Goal: Task Accomplishment & Management: Manage account settings

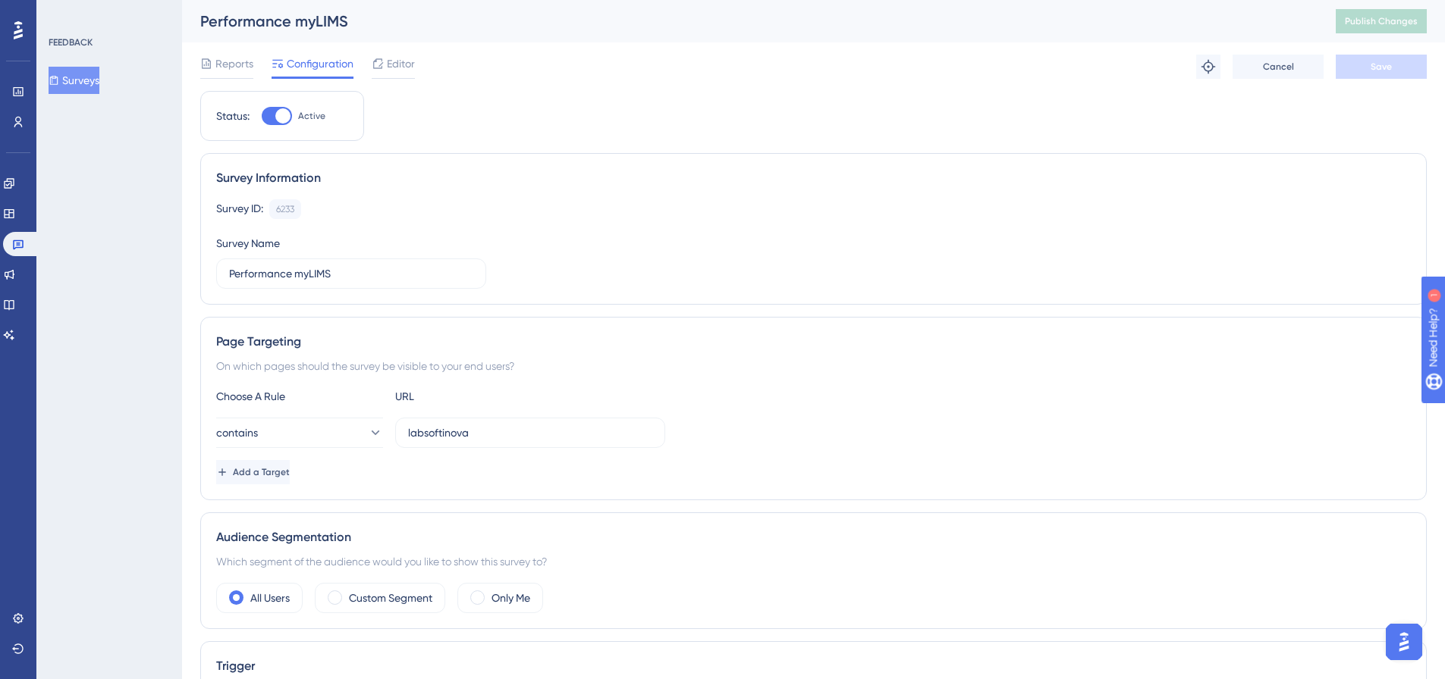
click at [99, 86] on button "Surveys" at bounding box center [74, 80] width 51 height 27
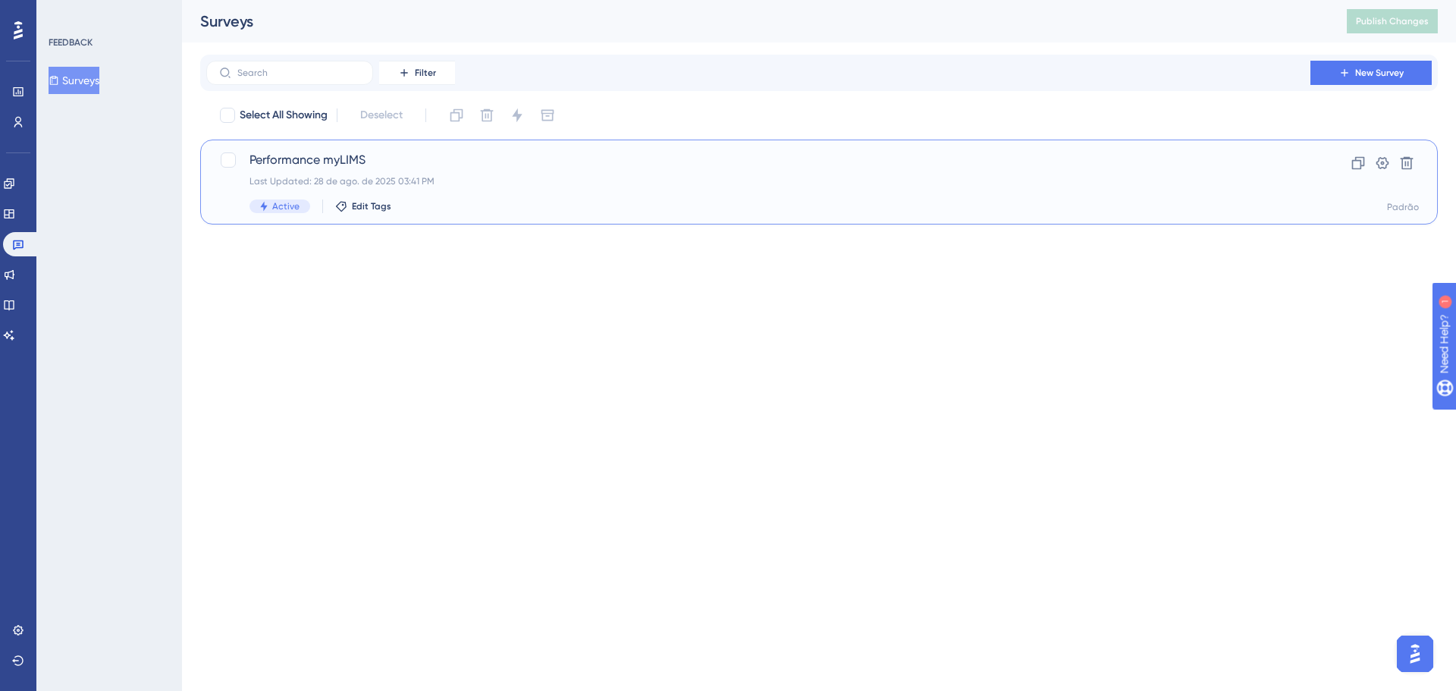
click at [366, 170] on div "Performance myLIMS Last Updated: 28 de ago. de 2025 03:41 PM Active Edit Tags" at bounding box center [758, 182] width 1018 height 62
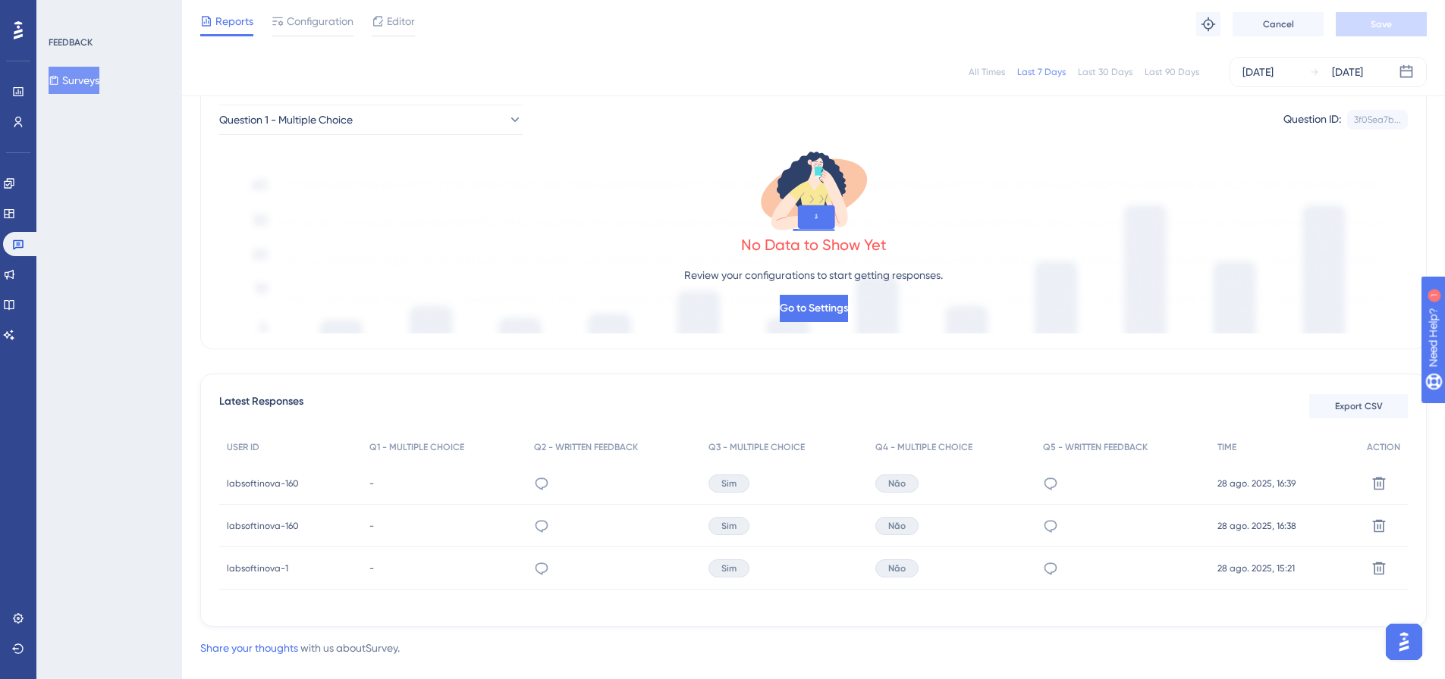
scroll to position [177, 0]
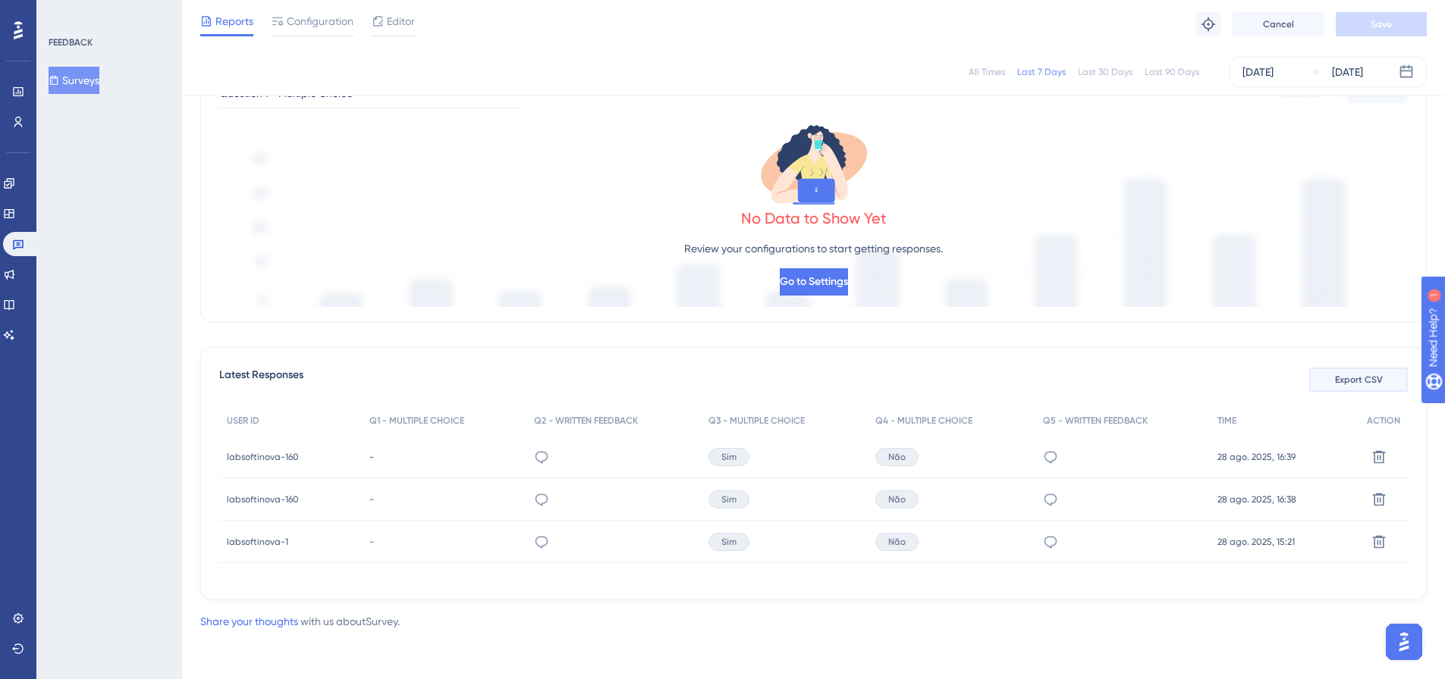
click at [1363, 383] on span "Export CSV" at bounding box center [1359, 380] width 48 height 12
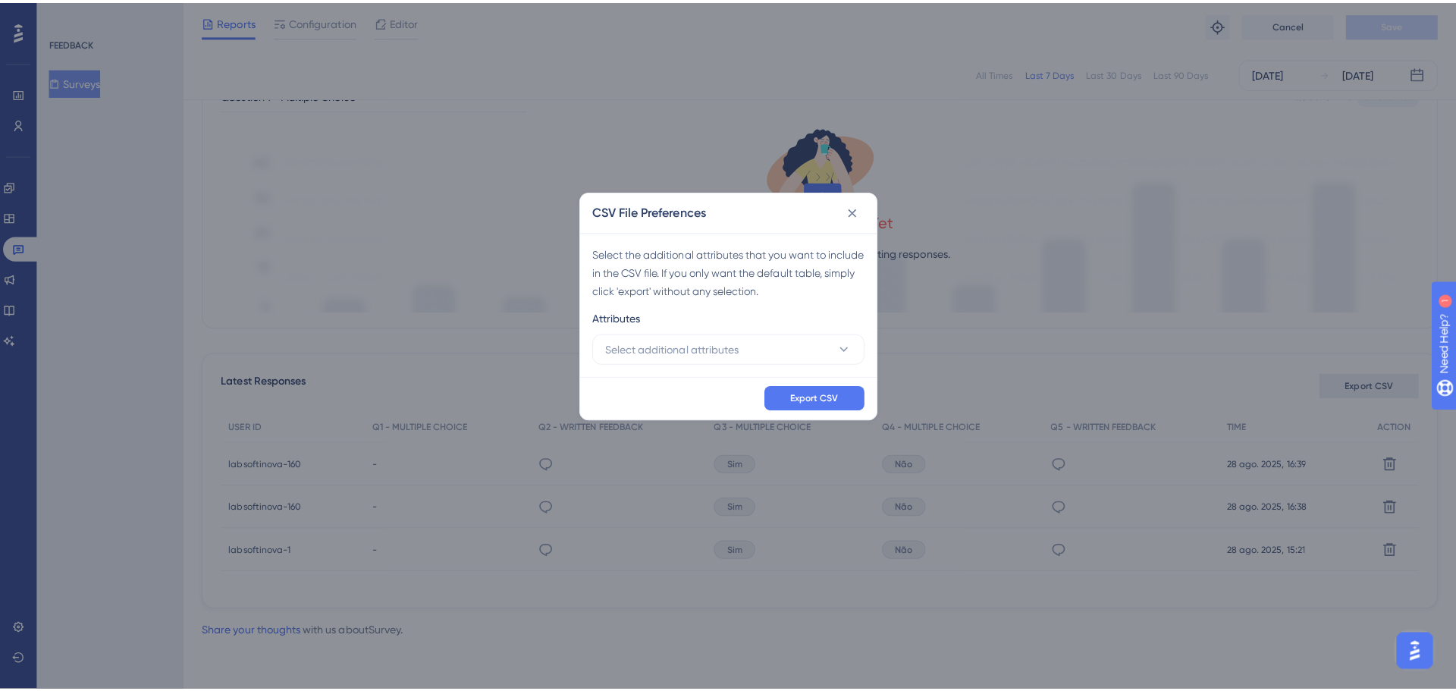
scroll to position [166, 0]
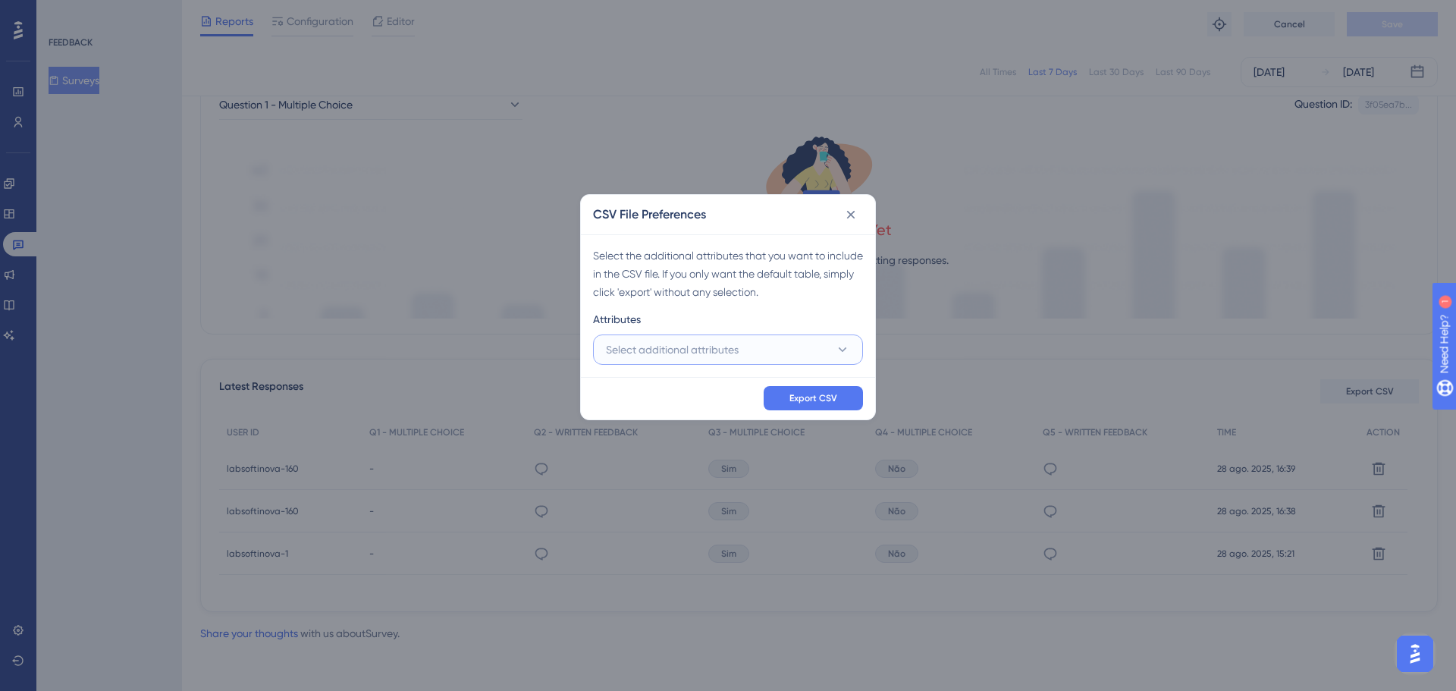
click at [827, 348] on button "Select additional attributes" at bounding box center [728, 349] width 270 height 30
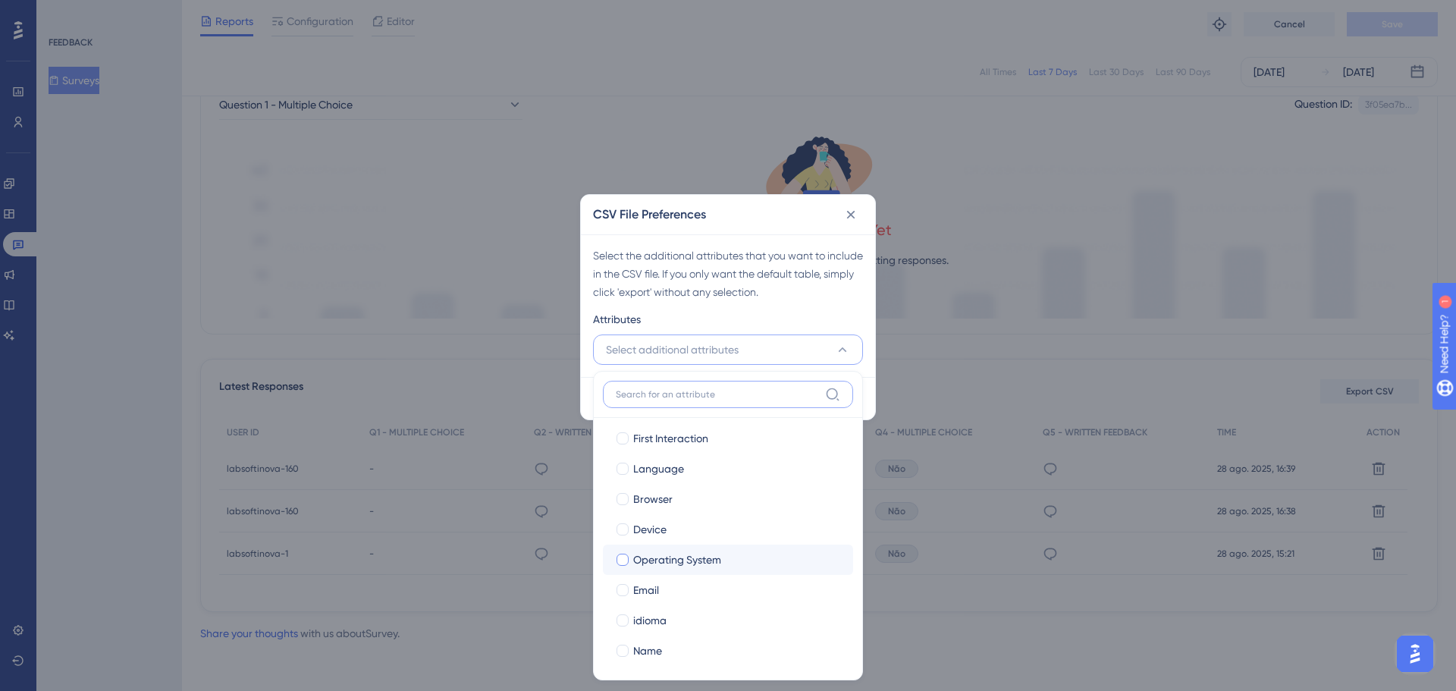
scroll to position [129, 0]
click at [626, 648] on div at bounding box center [623, 647] width 12 height 12
checkbox input "true"
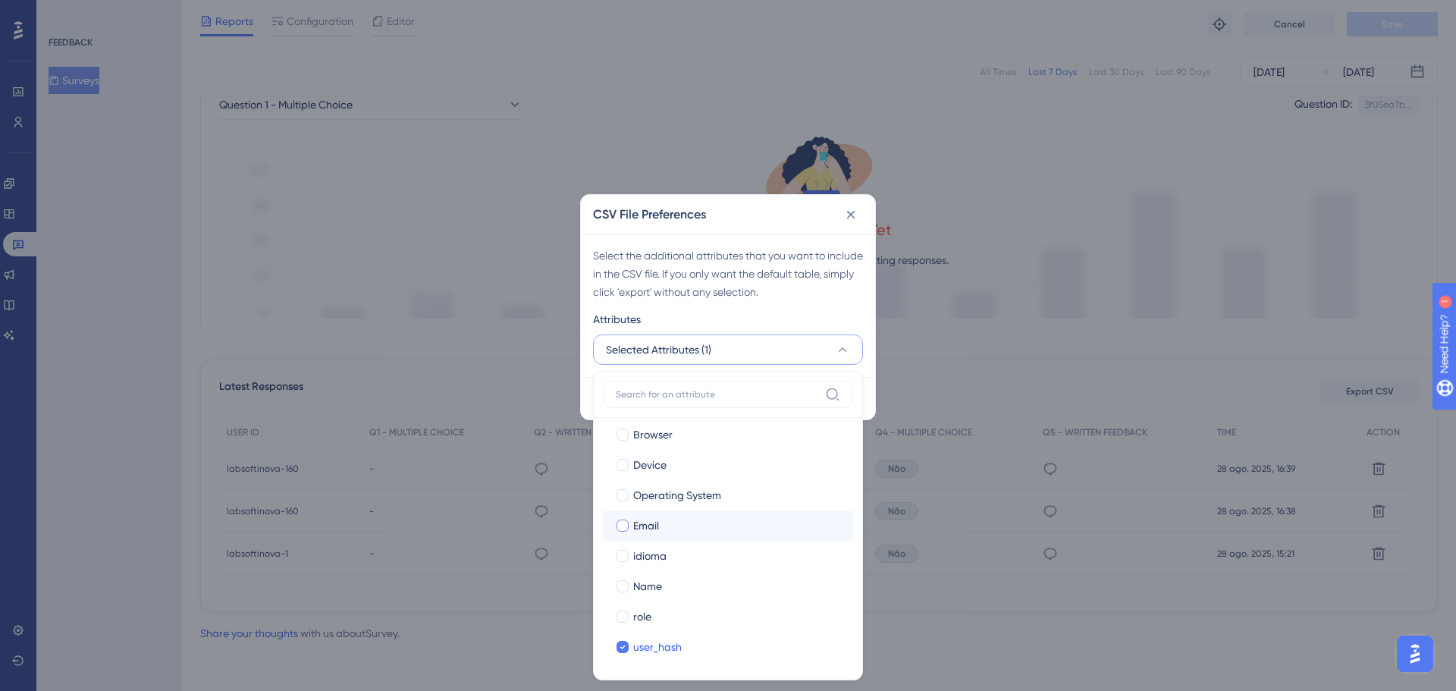
click at [628, 525] on div at bounding box center [623, 525] width 12 height 12
checkbox input "true"
click at [621, 589] on div at bounding box center [623, 586] width 12 height 12
checkbox input "true"
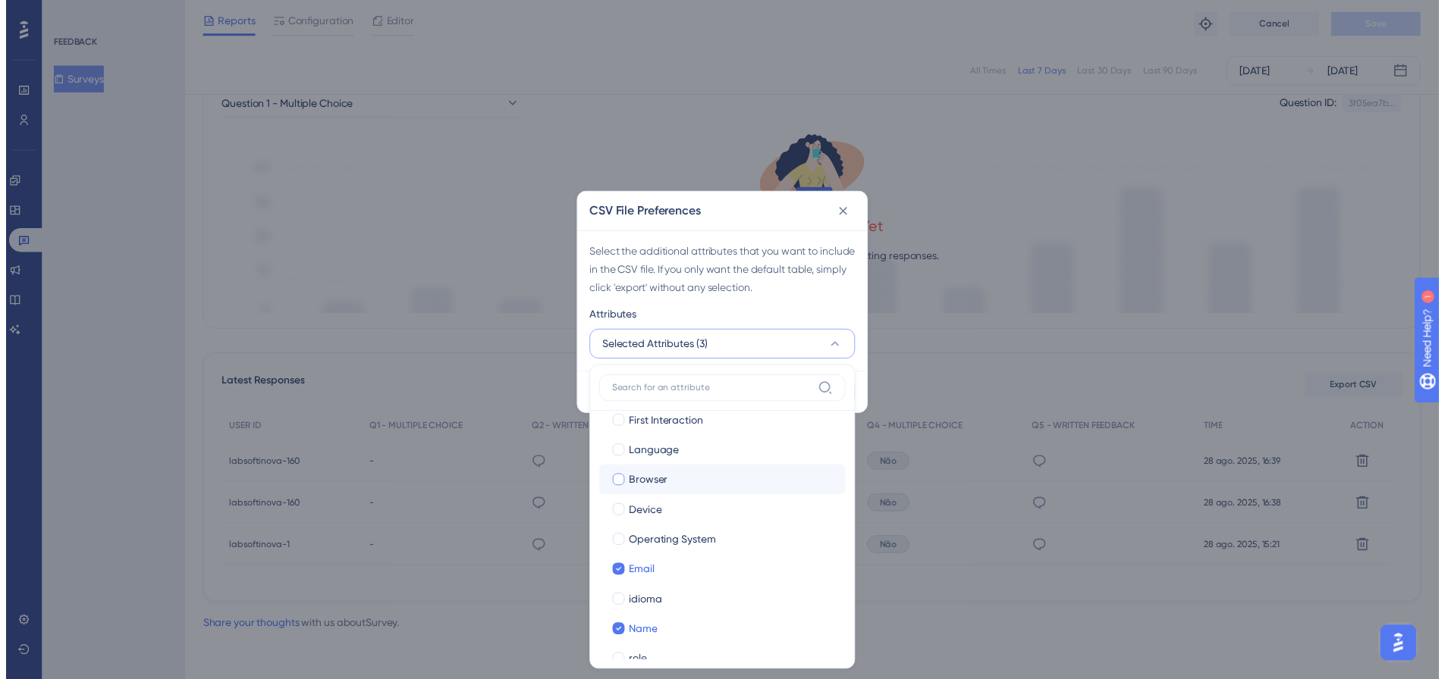
scroll to position [0, 0]
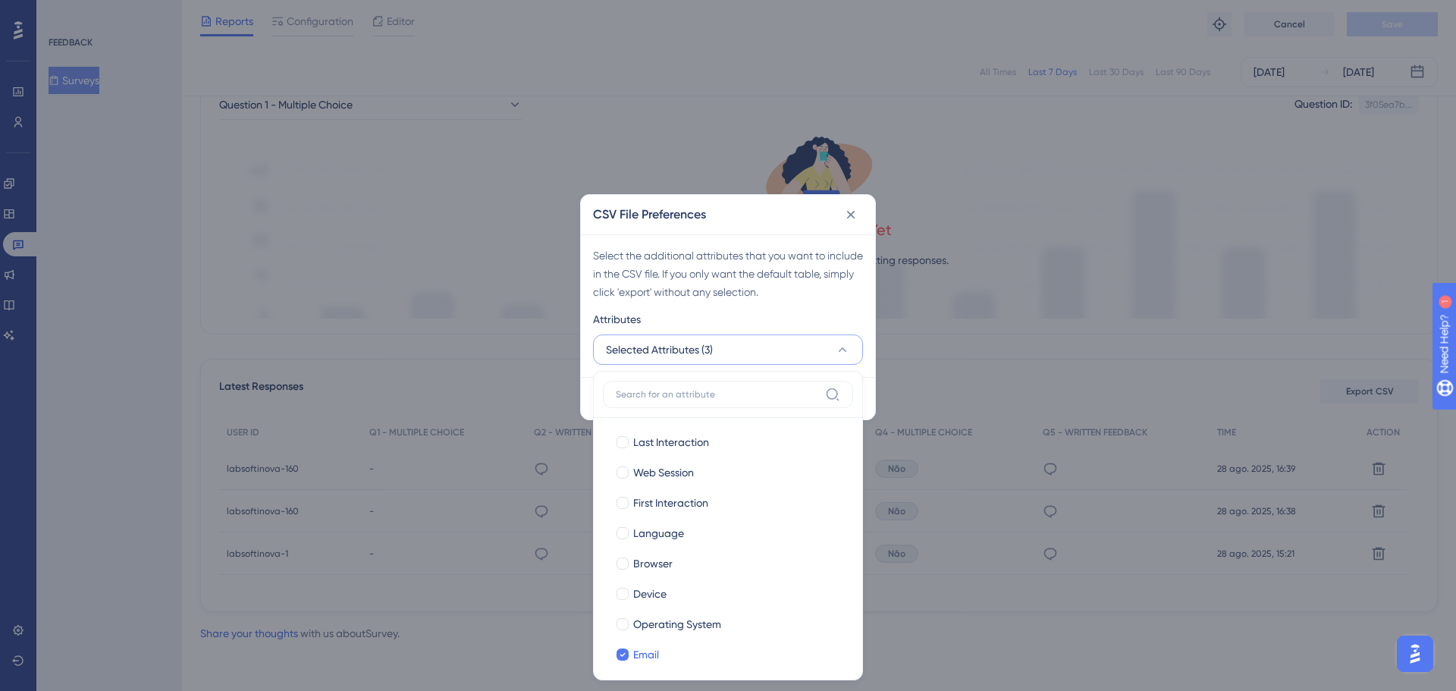
click at [808, 216] on div "CSV File Preferences" at bounding box center [728, 214] width 294 height 39
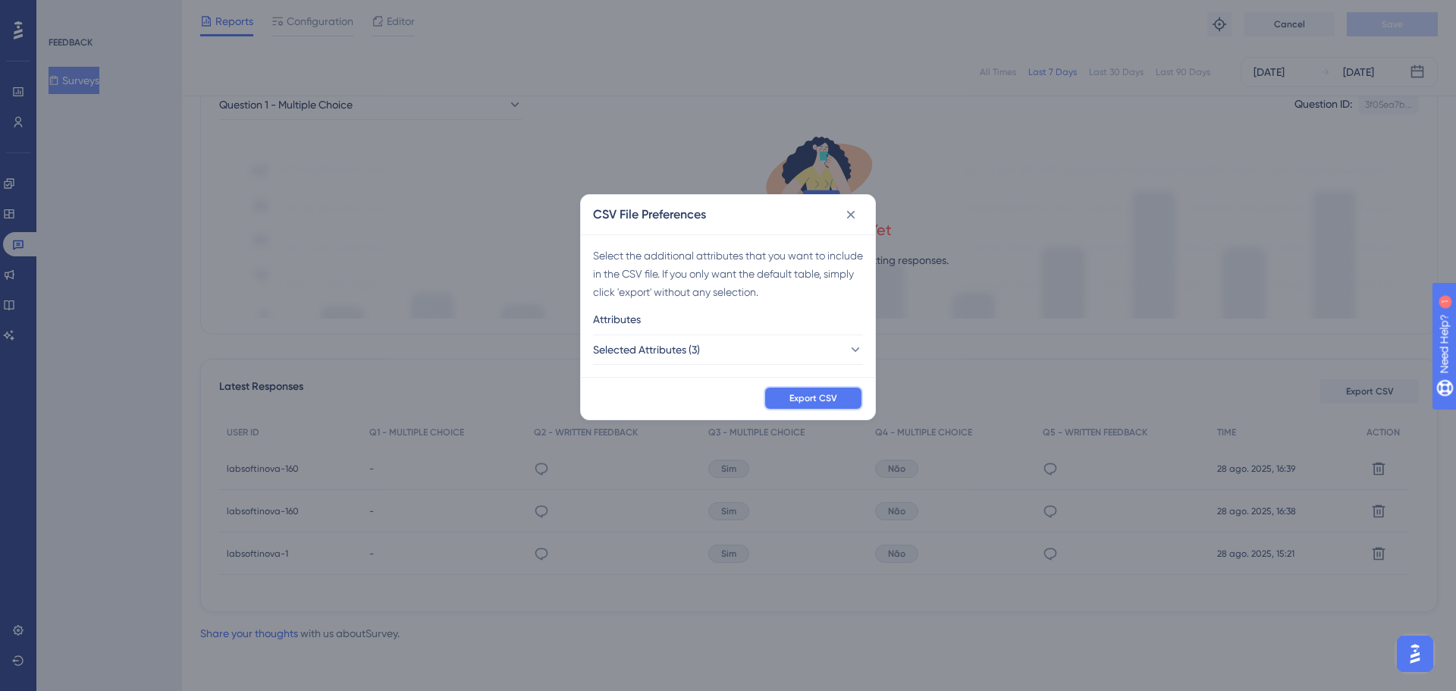
click at [831, 404] on button "Export CSV" at bounding box center [813, 398] width 99 height 24
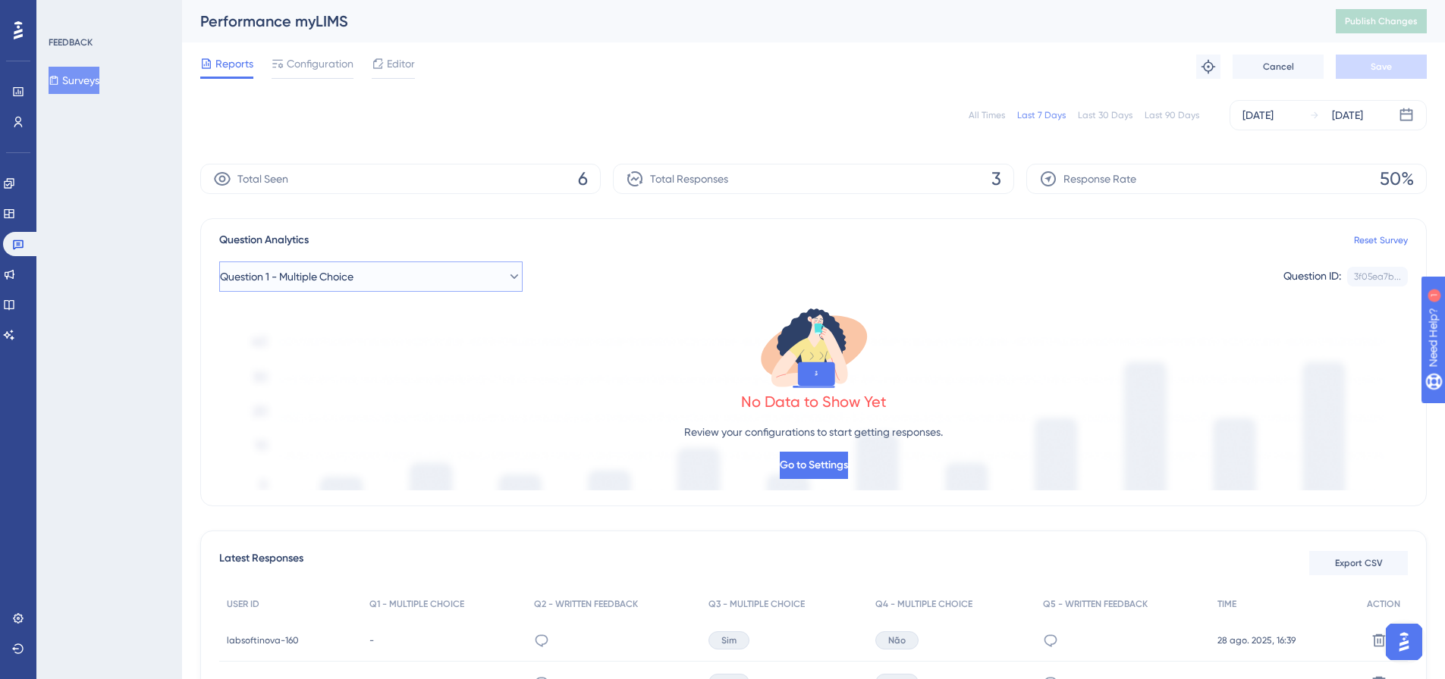
click at [485, 284] on button "Question 1 - Multiple Choice" at bounding box center [370, 277] width 303 height 30
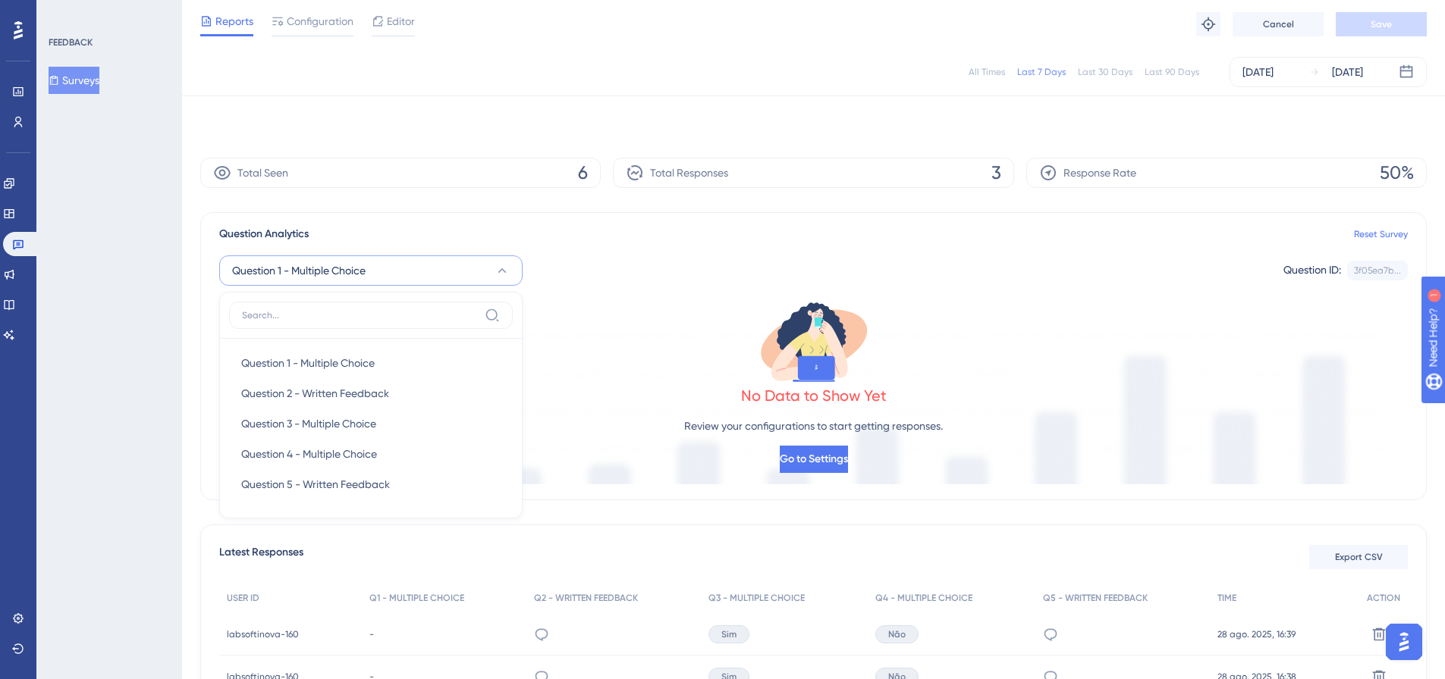
scroll to position [72, 0]
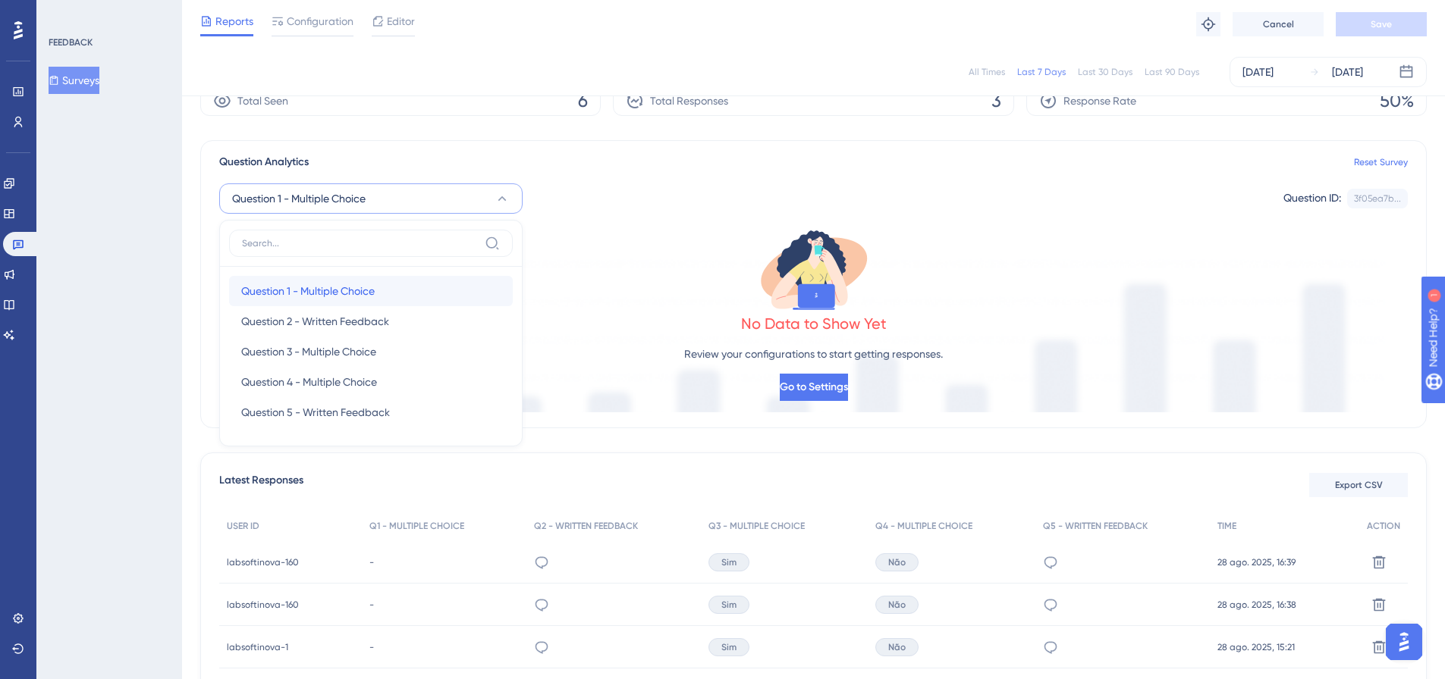
click at [343, 293] on span "Question 1 - Multiple Choice" at bounding box center [307, 291] width 133 height 18
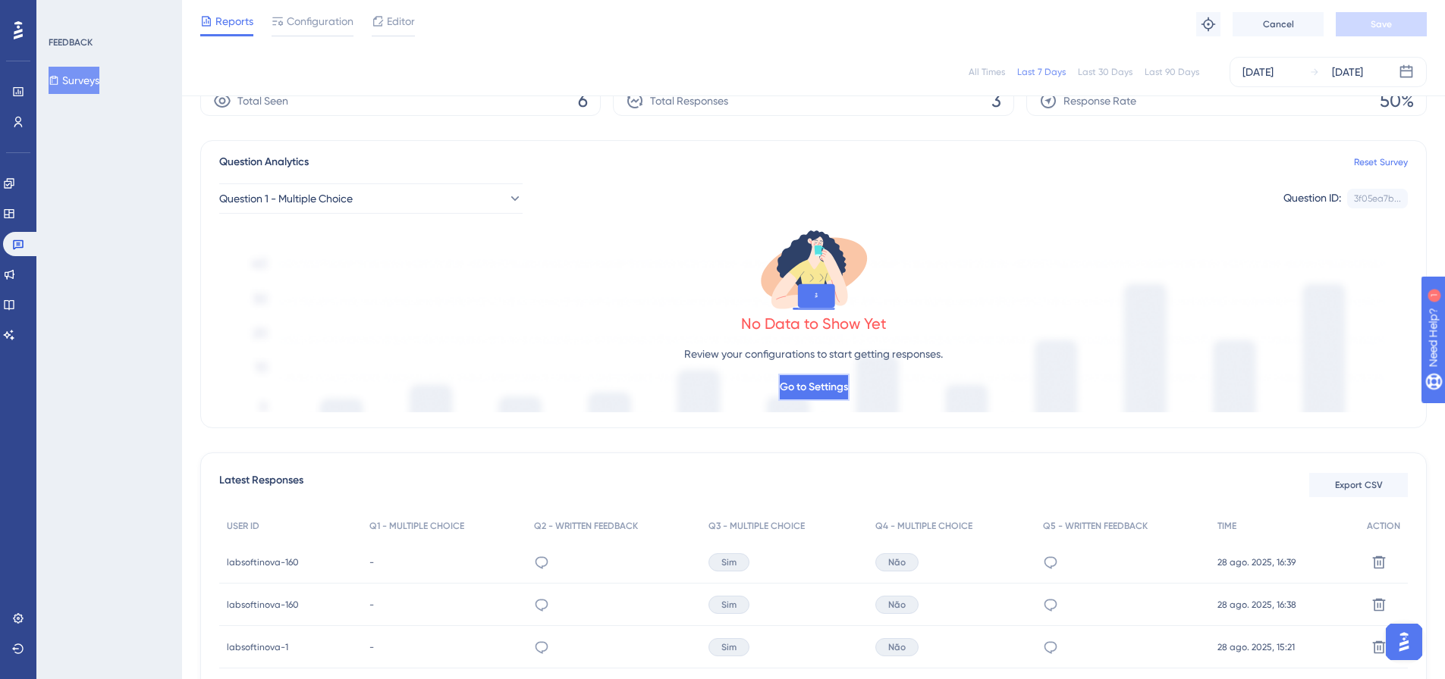
click at [811, 382] on span "Go to Settings" at bounding box center [814, 387] width 68 height 18
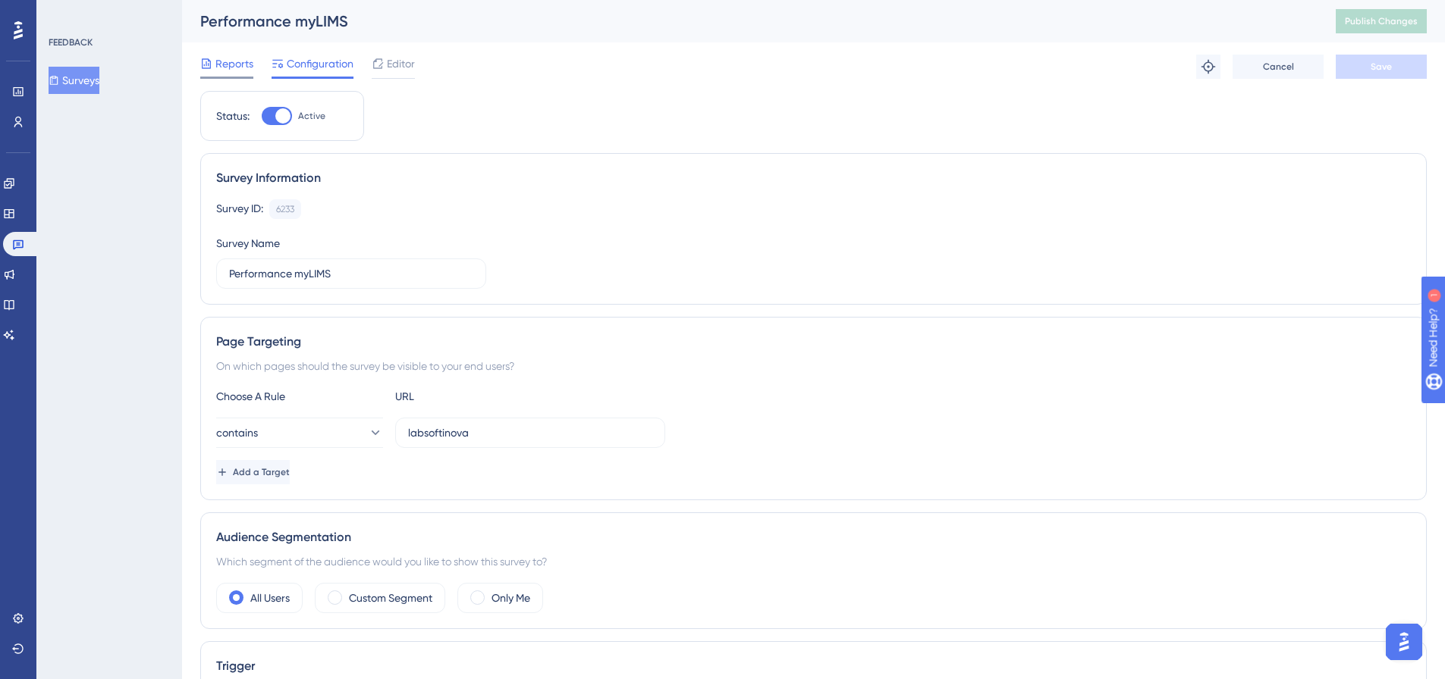
click at [237, 64] on span "Reports" at bounding box center [234, 64] width 38 height 18
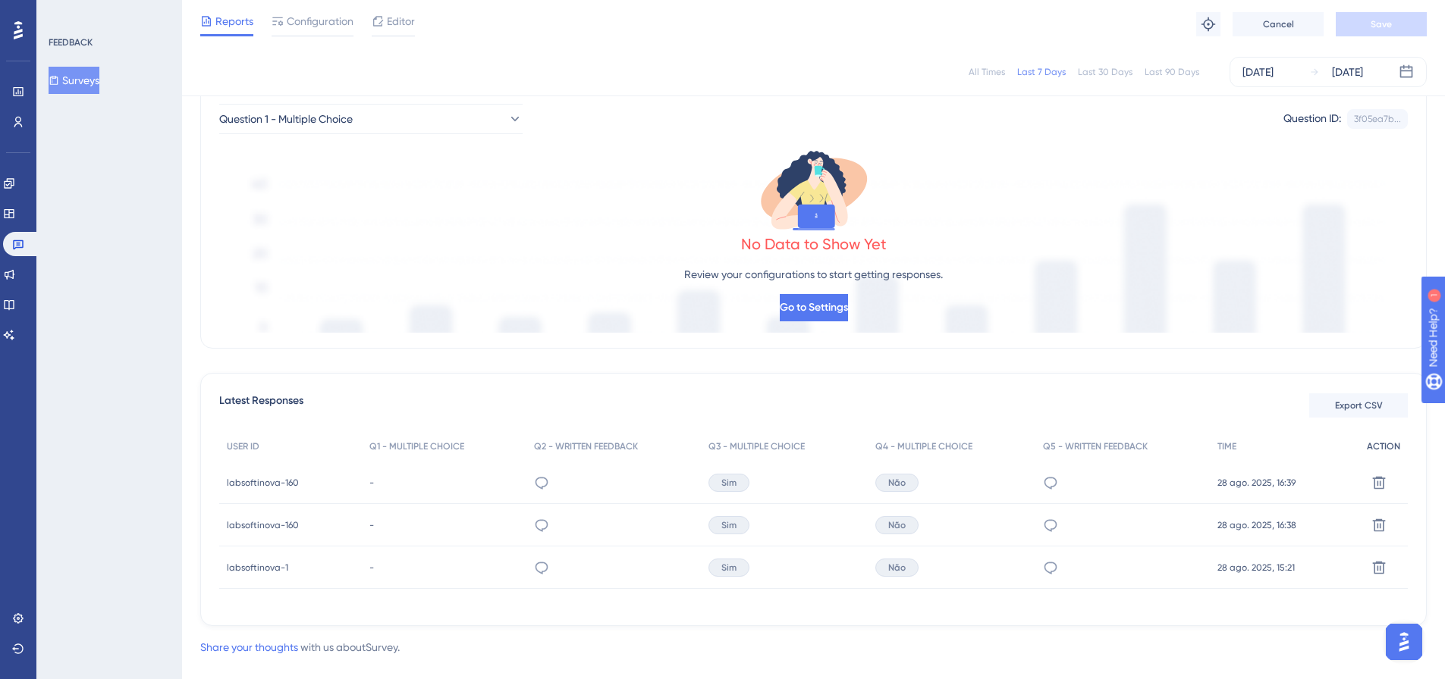
scroll to position [177, 0]
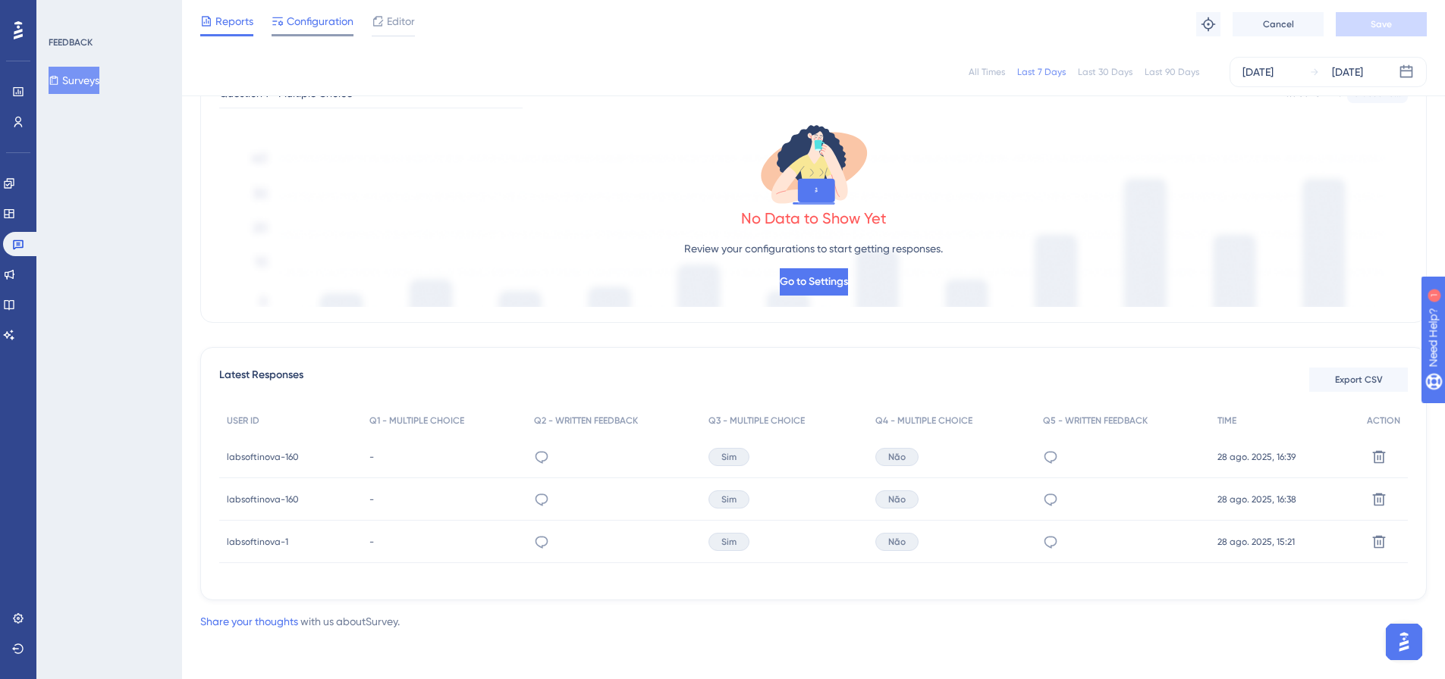
click at [292, 27] on span "Configuration" at bounding box center [320, 21] width 67 height 18
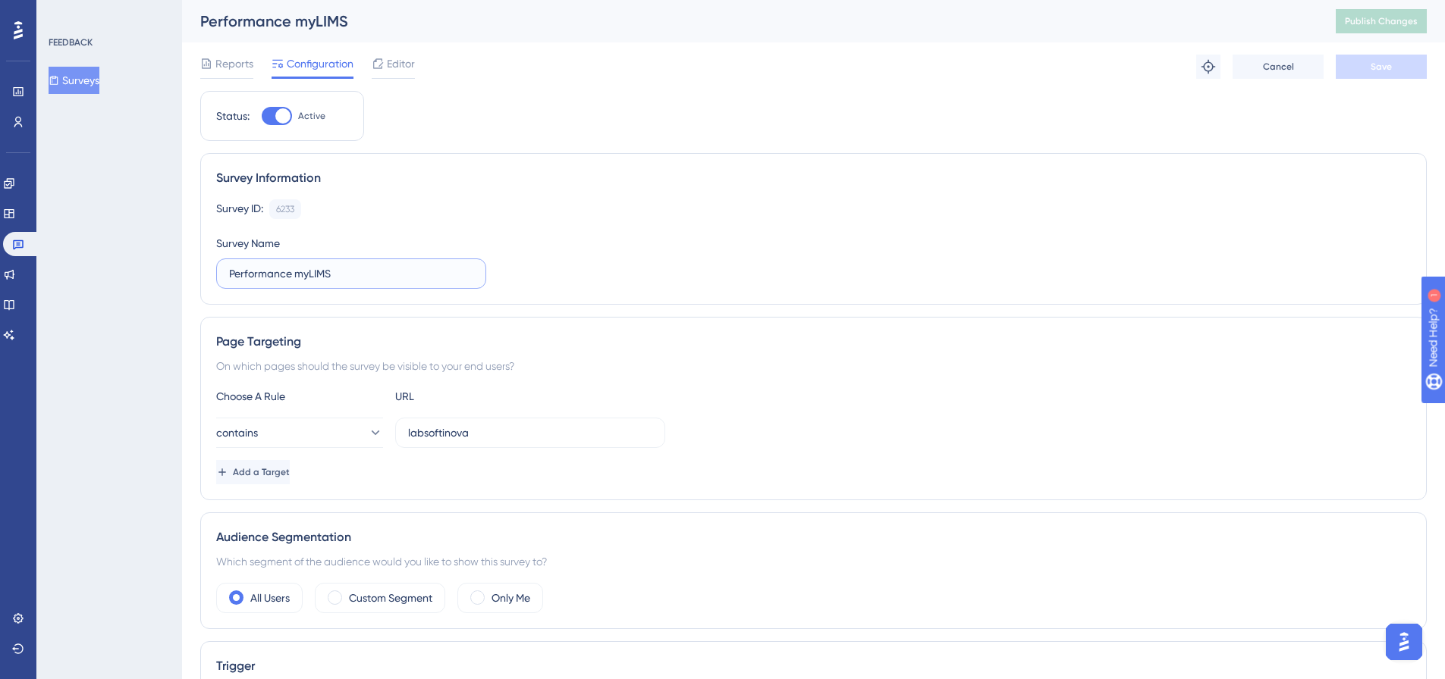
click at [380, 271] on input "Performance myLIMS" at bounding box center [351, 273] width 244 height 17
click at [624, 281] on div "Survey ID: 6233 Copy Survey Name Performance myLIMS" at bounding box center [813, 243] width 1194 height 89
click at [400, 58] on span "Editor" at bounding box center [401, 64] width 28 height 18
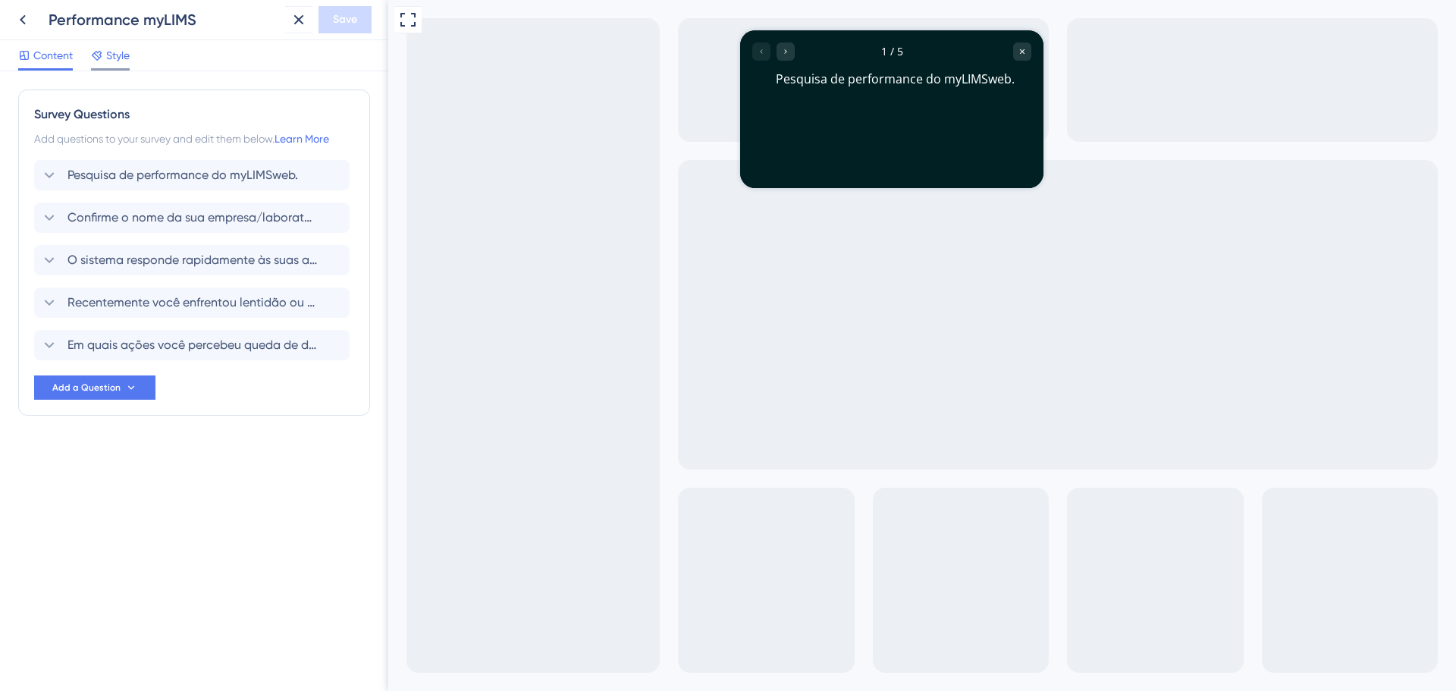
click at [115, 57] on span "Style" at bounding box center [118, 55] width 24 height 18
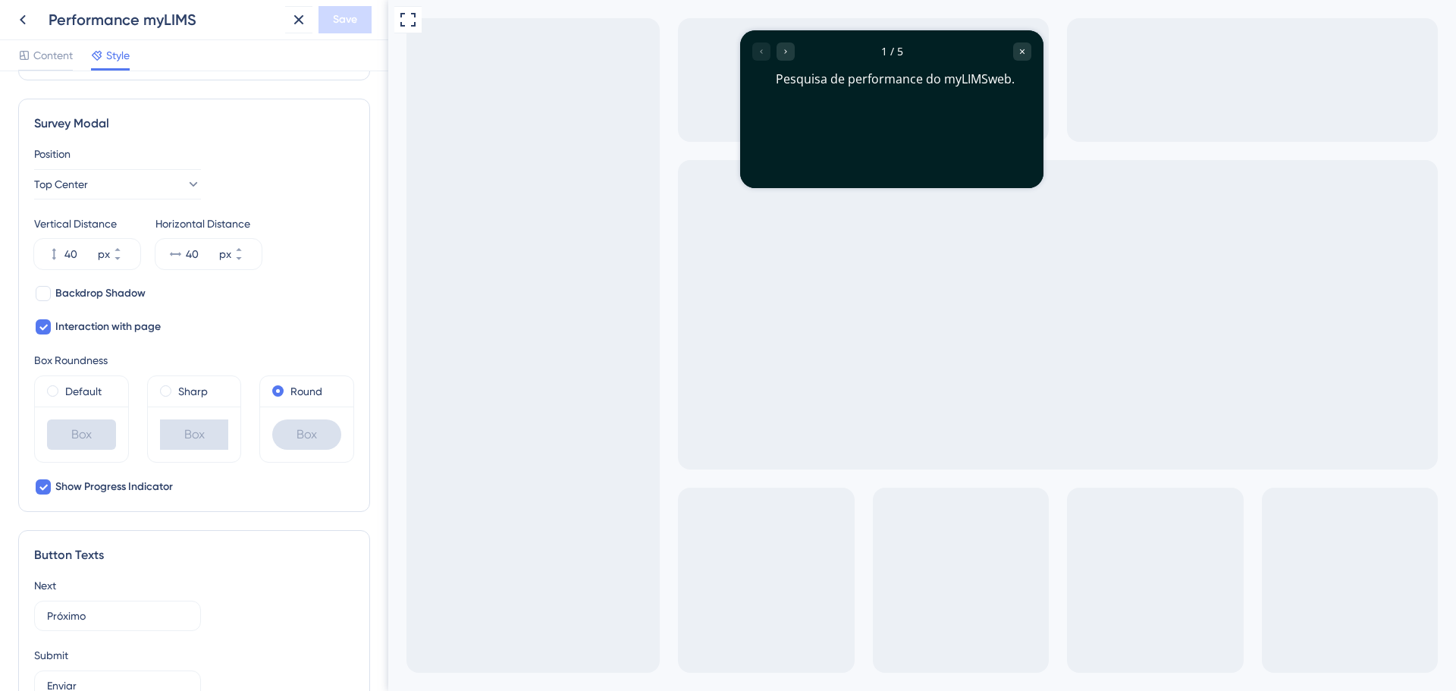
scroll to position [455, 0]
click at [46, 286] on div at bounding box center [43, 291] width 15 height 15
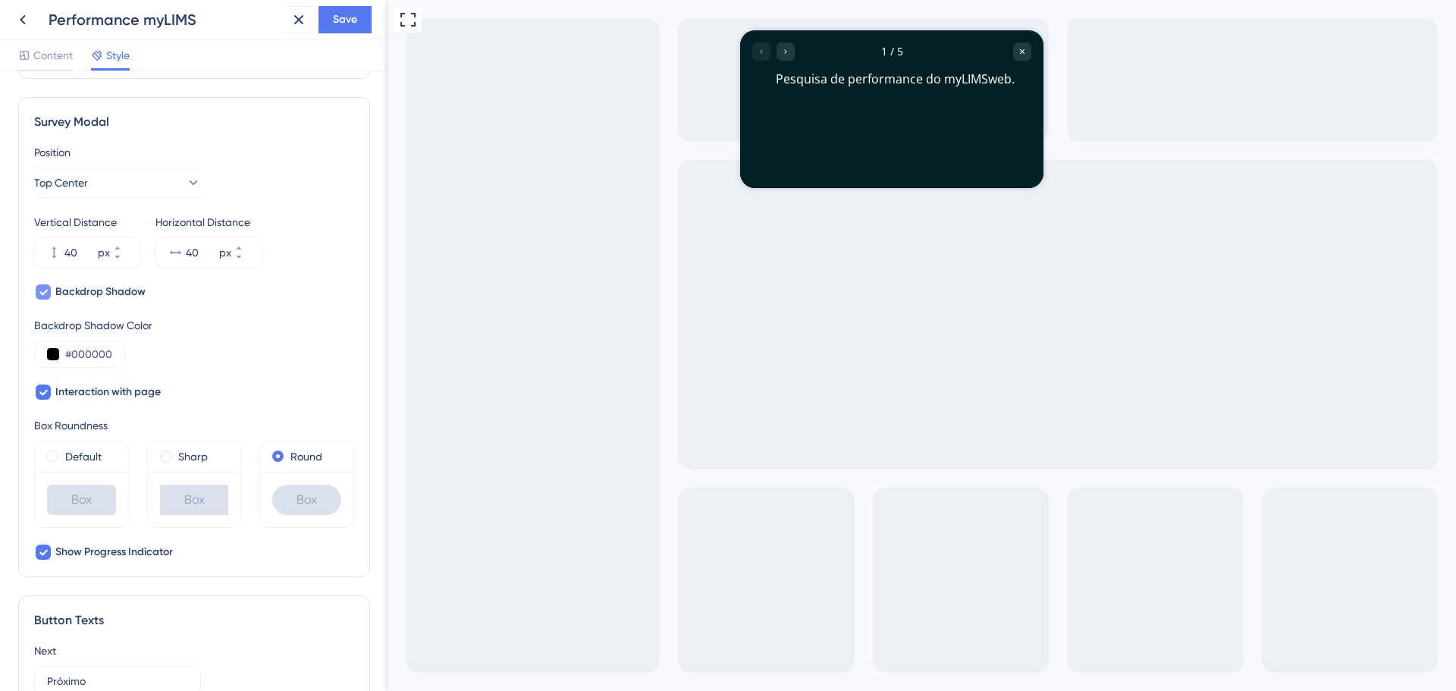
click at [46, 286] on icon at bounding box center [43, 292] width 9 height 12
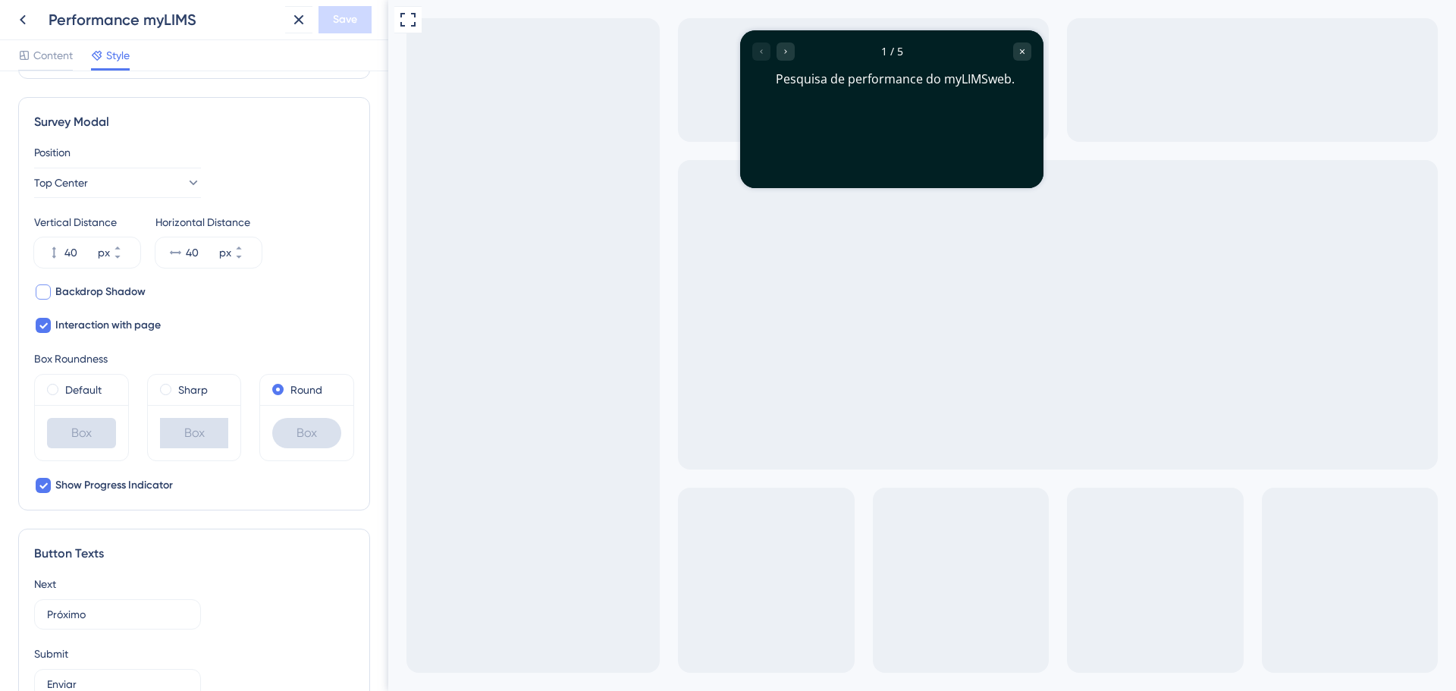
click at [46, 286] on div at bounding box center [43, 291] width 15 height 15
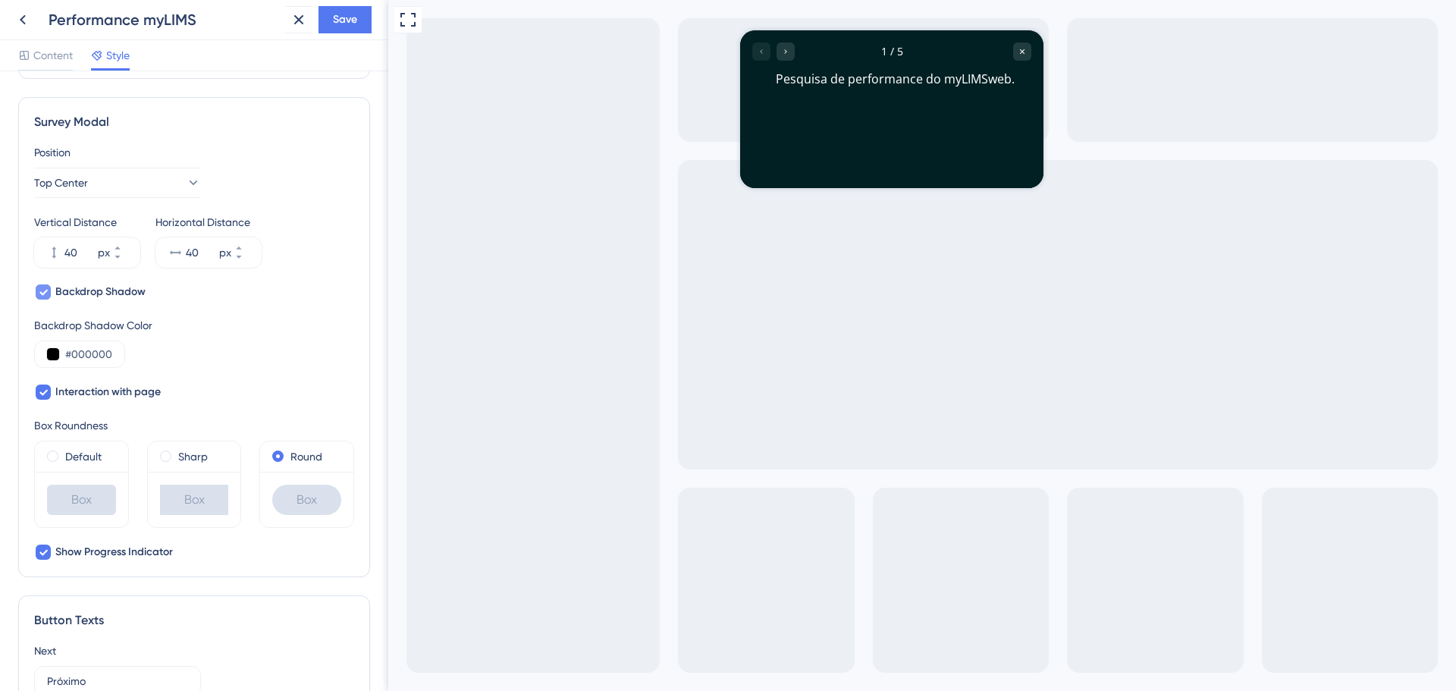
click at [46, 286] on icon at bounding box center [43, 292] width 9 height 12
checkbox input "false"
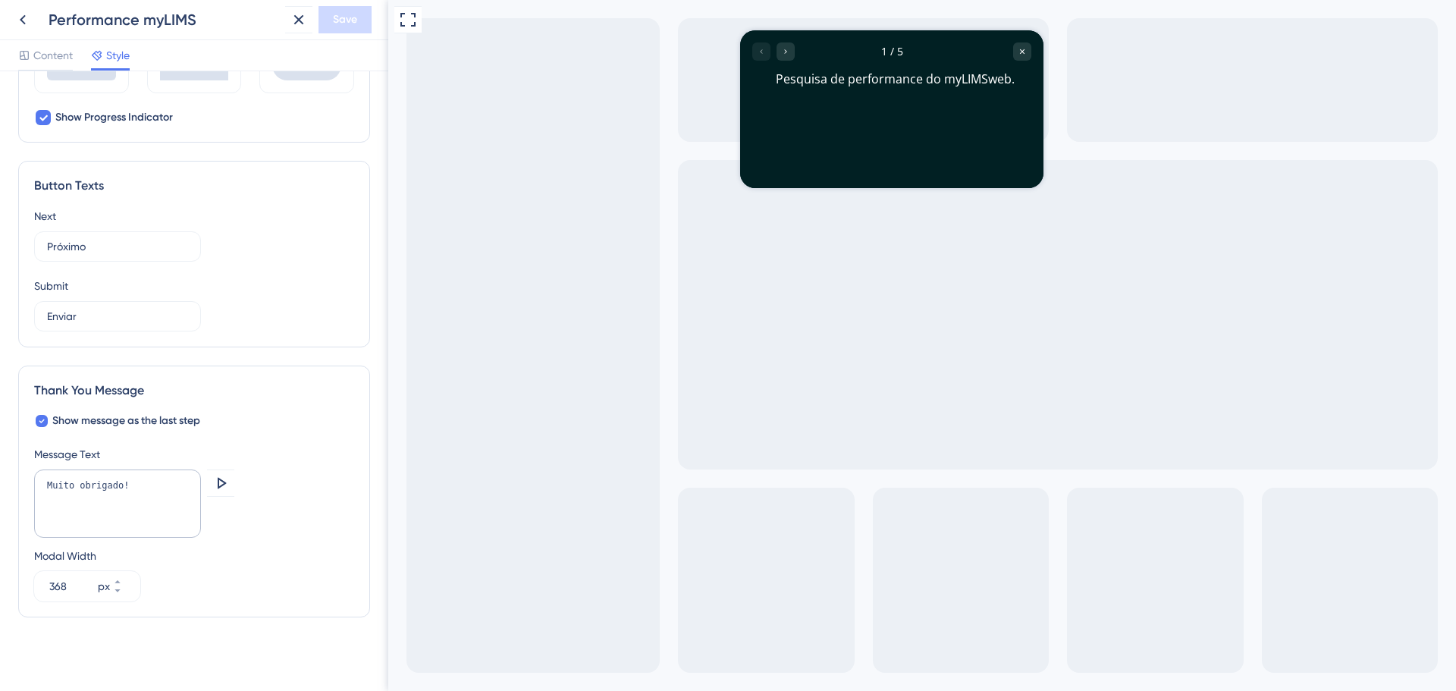
scroll to position [828, 0]
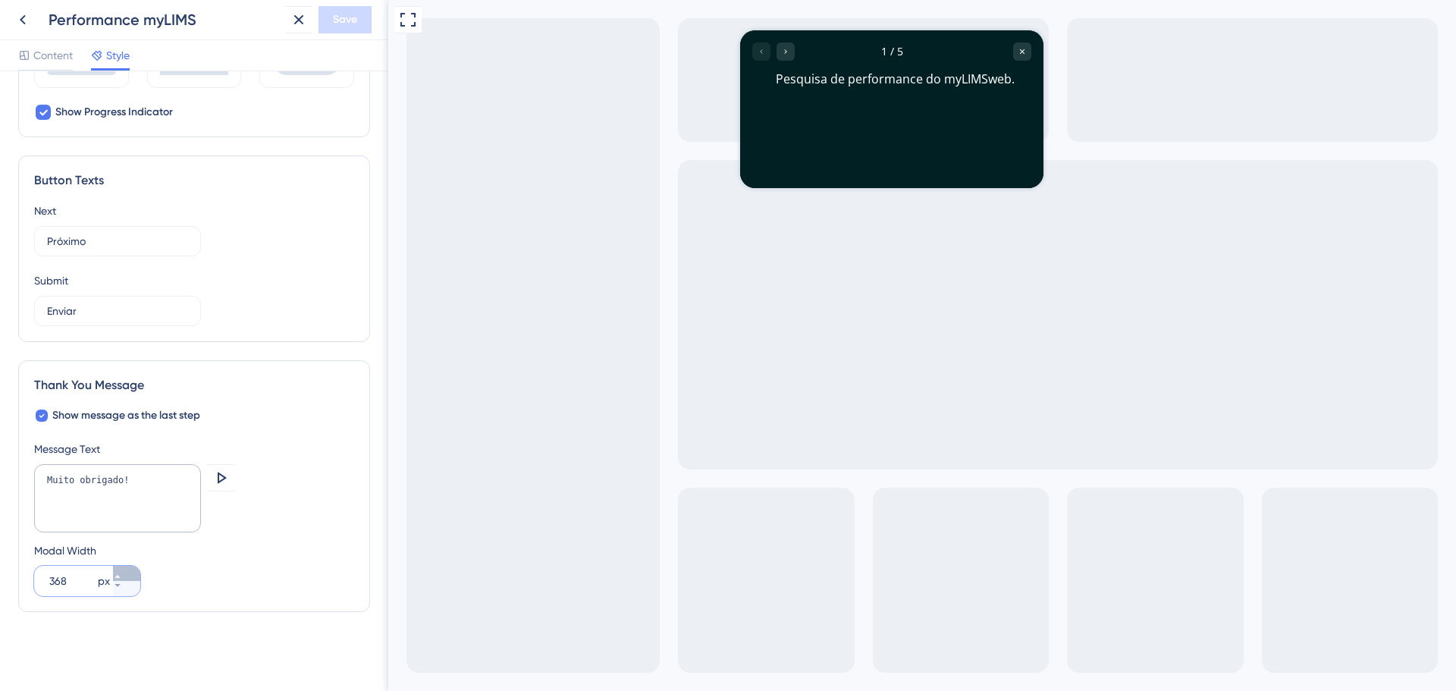
click at [126, 570] on button "368 px" at bounding box center [126, 573] width 27 height 15
click at [126, 570] on button "369 px" at bounding box center [126, 573] width 27 height 15
click at [126, 570] on button "370 px" at bounding box center [126, 573] width 27 height 15
click at [126, 570] on button "371 px" at bounding box center [126, 573] width 27 height 15
click at [126, 570] on button "372 px" at bounding box center [126, 573] width 27 height 15
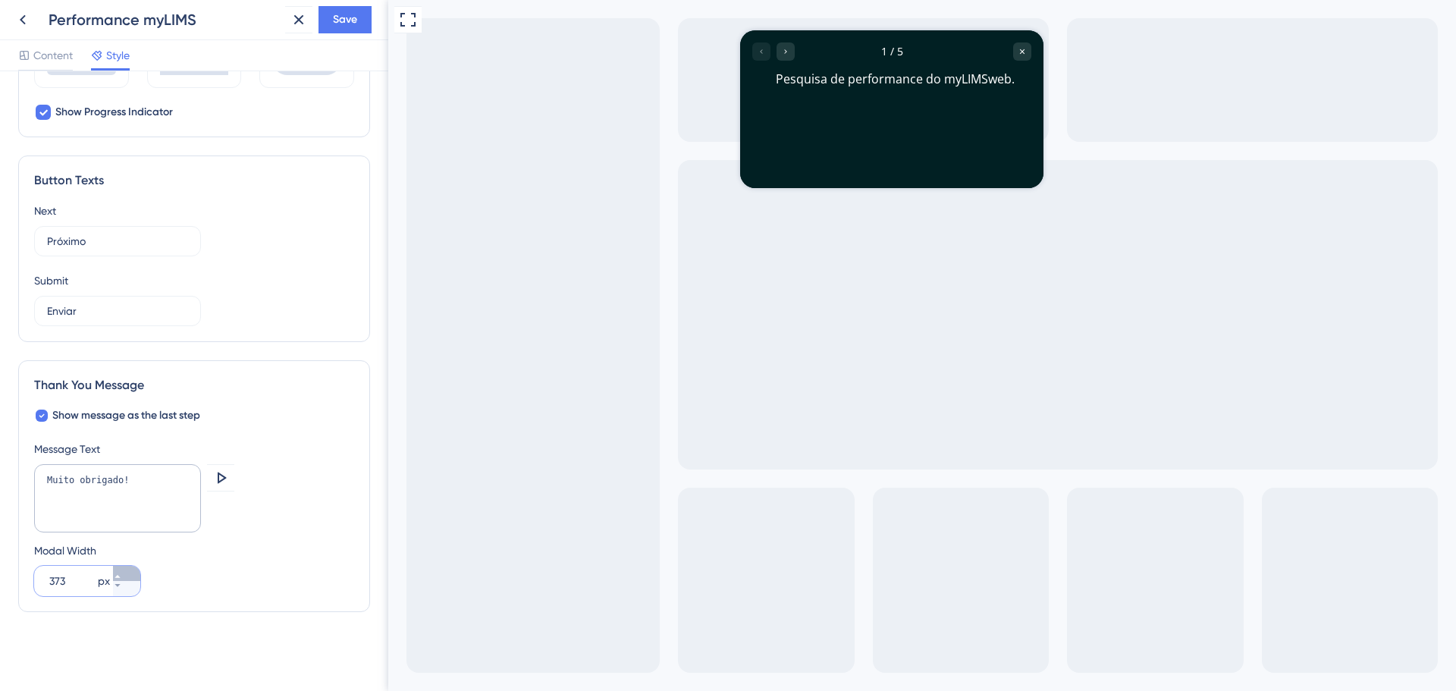
click at [126, 570] on button "373 px" at bounding box center [126, 573] width 27 height 15
click at [126, 570] on button "374 px" at bounding box center [126, 573] width 27 height 15
click at [126, 570] on button "375 px" at bounding box center [126, 573] width 27 height 15
click at [126, 570] on button "376 px" at bounding box center [126, 573] width 27 height 15
click at [126, 570] on button "377 px" at bounding box center [126, 573] width 27 height 15
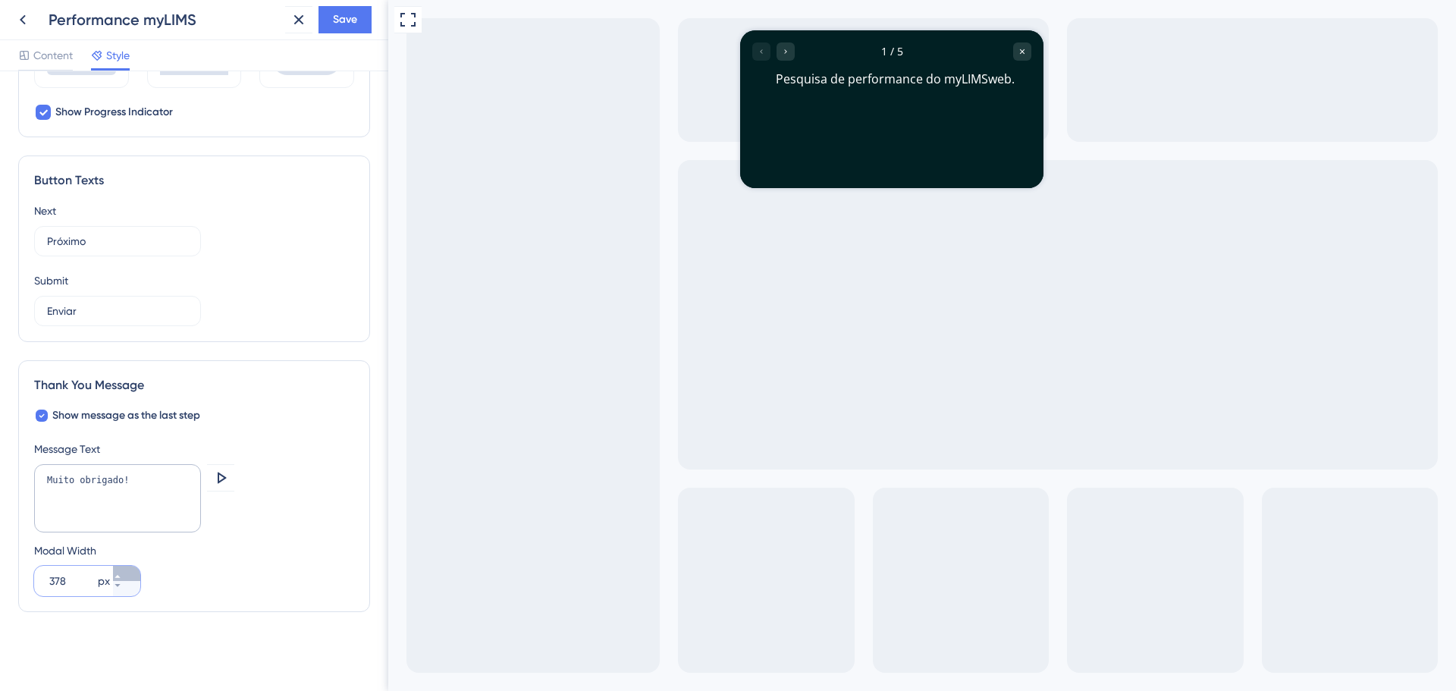
click at [126, 570] on button "378 px" at bounding box center [126, 573] width 27 height 15
click at [126, 570] on button "379 px" at bounding box center [126, 573] width 27 height 15
click at [126, 570] on button "380 px" at bounding box center [126, 573] width 27 height 15
click at [126, 570] on button "381 px" at bounding box center [126, 573] width 27 height 15
click at [126, 570] on button "382 px" at bounding box center [126, 573] width 27 height 15
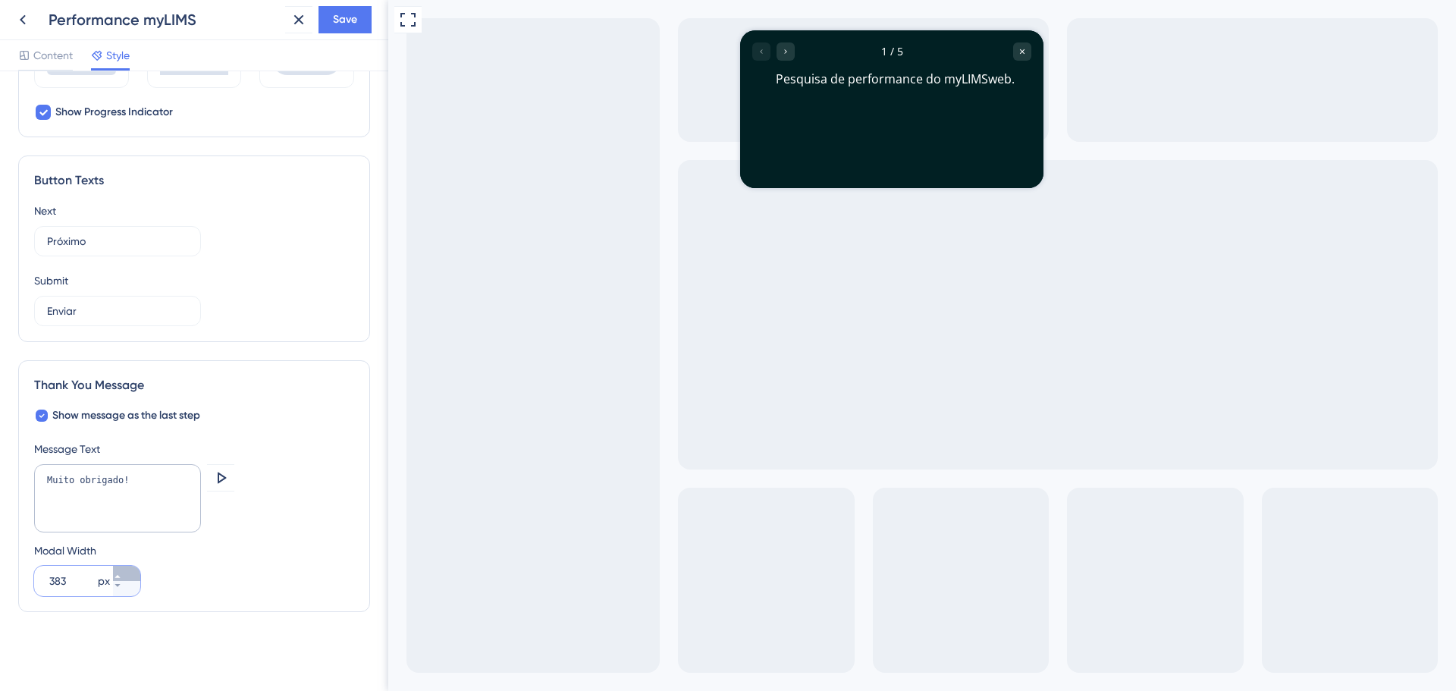
click at [126, 570] on button "383 px" at bounding box center [126, 573] width 27 height 15
click at [126, 570] on button "384 px" at bounding box center [126, 573] width 27 height 15
click at [126, 570] on button "385 px" at bounding box center [126, 573] width 27 height 15
click at [126, 570] on button "386 px" at bounding box center [126, 573] width 27 height 15
click at [126, 570] on button "387 px" at bounding box center [126, 573] width 27 height 15
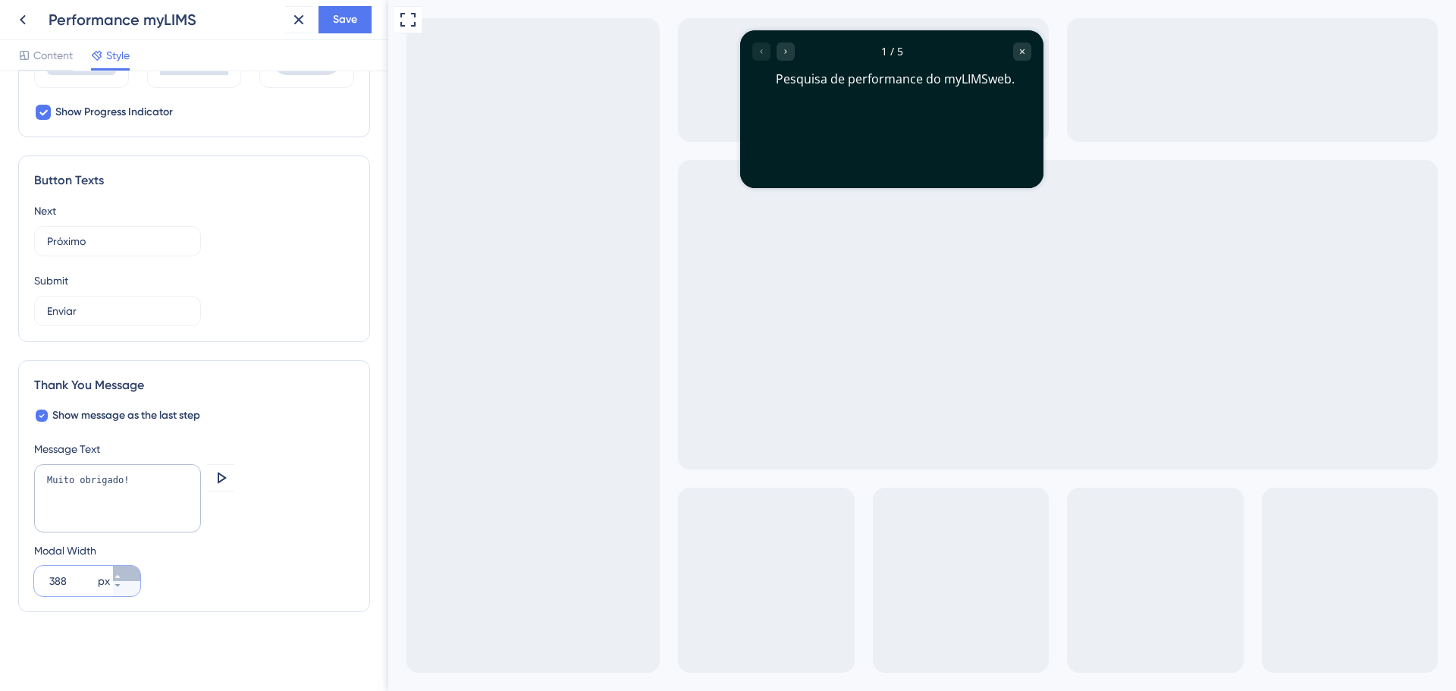
click at [126, 570] on button "388 px" at bounding box center [126, 573] width 27 height 15
click at [126, 570] on button "389 px" at bounding box center [126, 573] width 27 height 15
click at [126, 570] on button "390 px" at bounding box center [126, 573] width 27 height 15
click at [126, 570] on button "391 px" at bounding box center [126, 573] width 27 height 15
click at [126, 570] on button "399 px" at bounding box center [126, 573] width 27 height 15
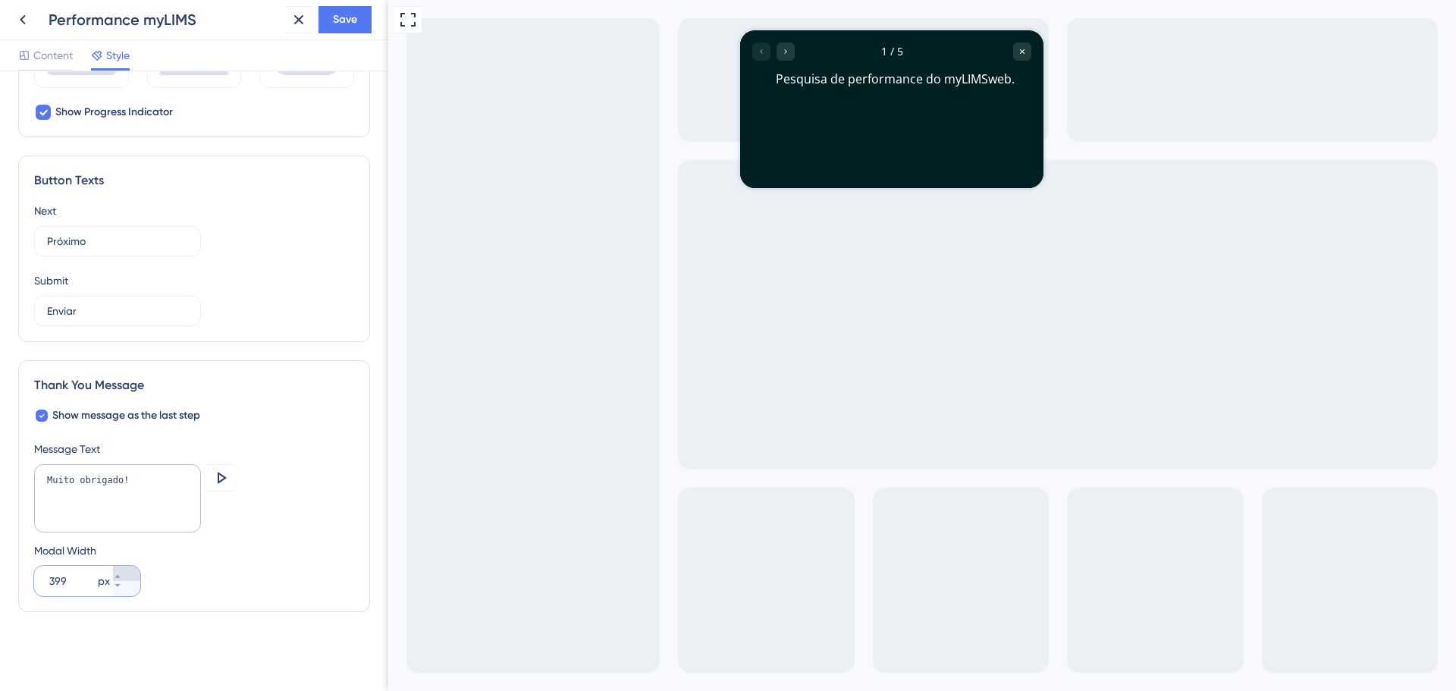
type input "400"
click at [292, 518] on div "Muito obrigado! [GEOGRAPHIC_DATA]" at bounding box center [194, 499] width 320 height 71
click at [229, 479] on icon at bounding box center [221, 478] width 18 height 18
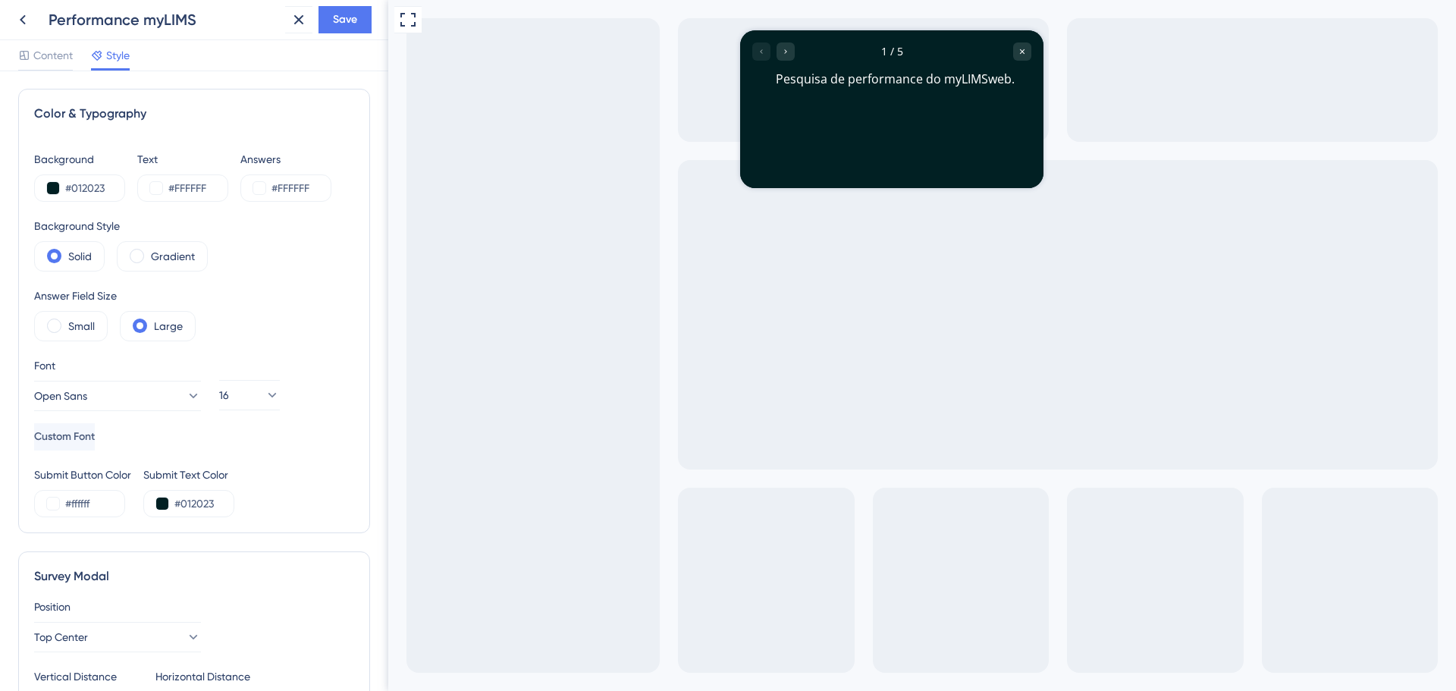
scroll to position [0, 0]
click at [145, 250] on div "Gradient" at bounding box center [162, 257] width 91 height 30
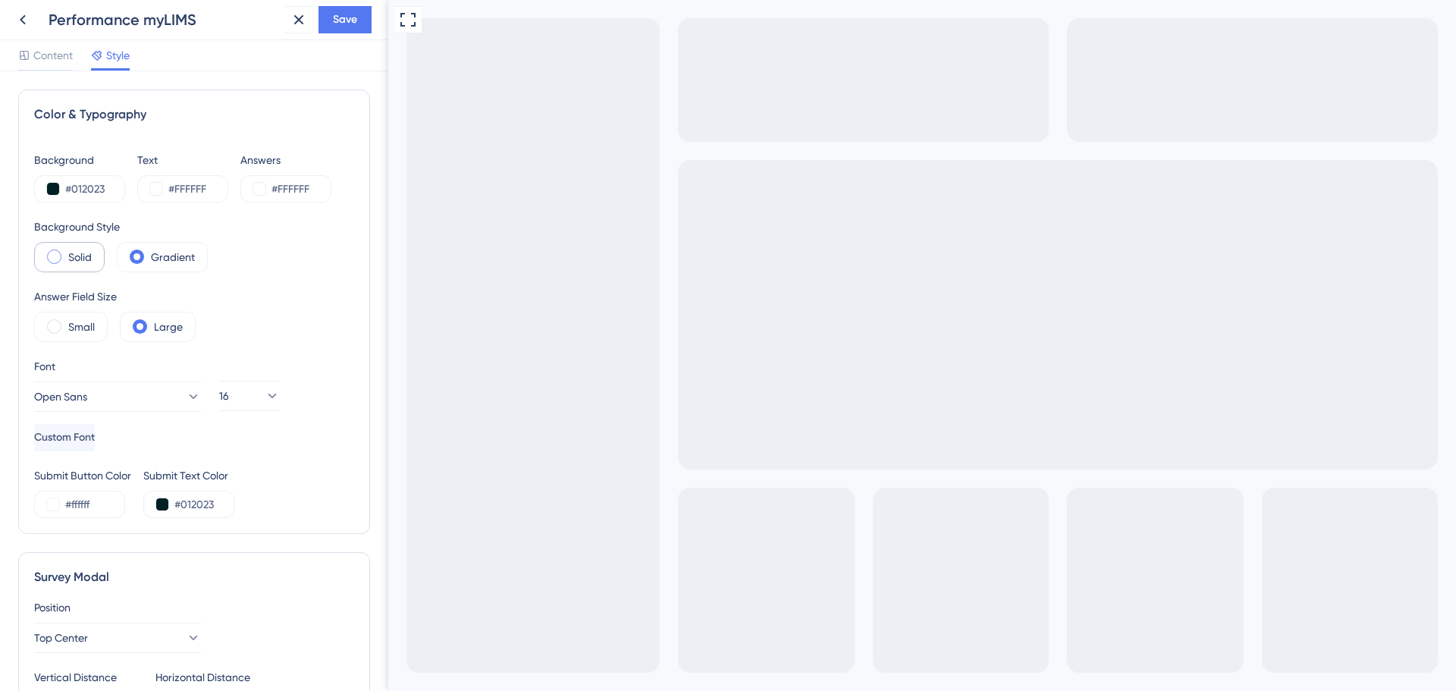
click at [67, 263] on div "Solid" at bounding box center [69, 257] width 71 height 30
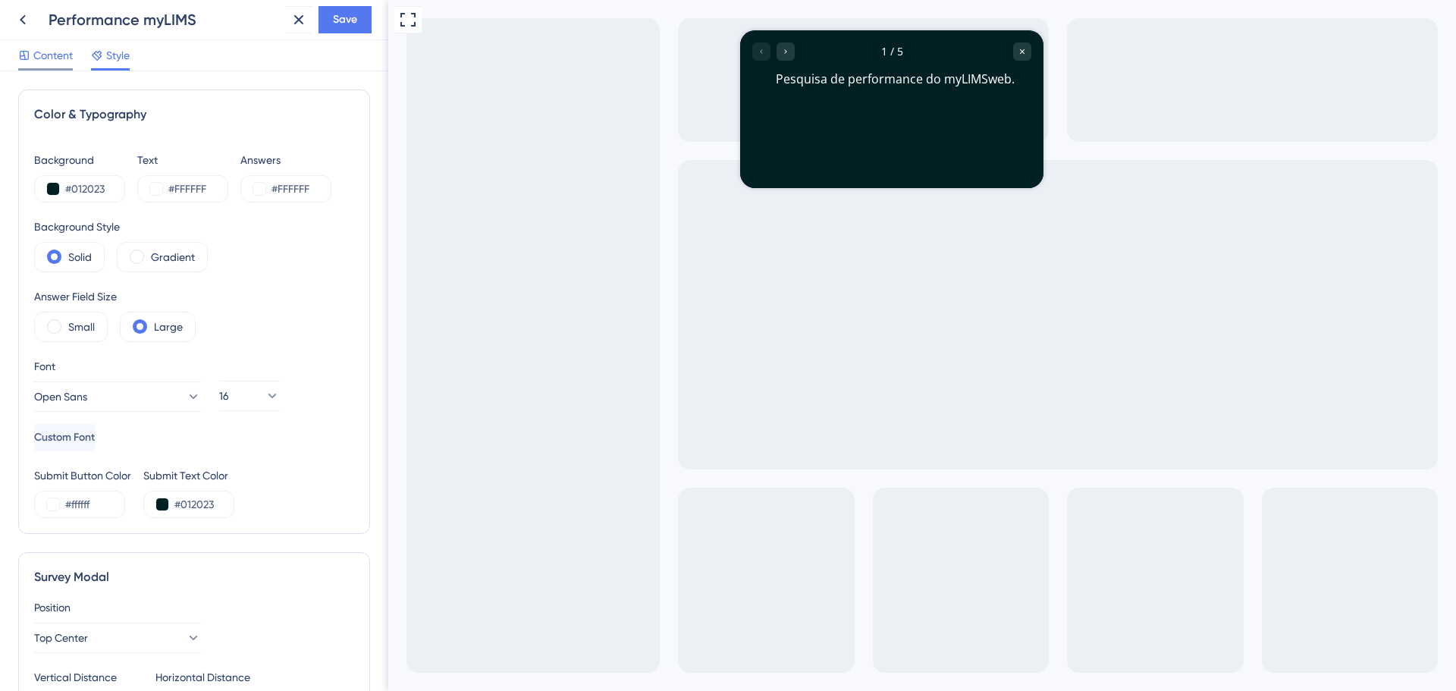
click at [54, 57] on span "Content" at bounding box center [52, 55] width 39 height 18
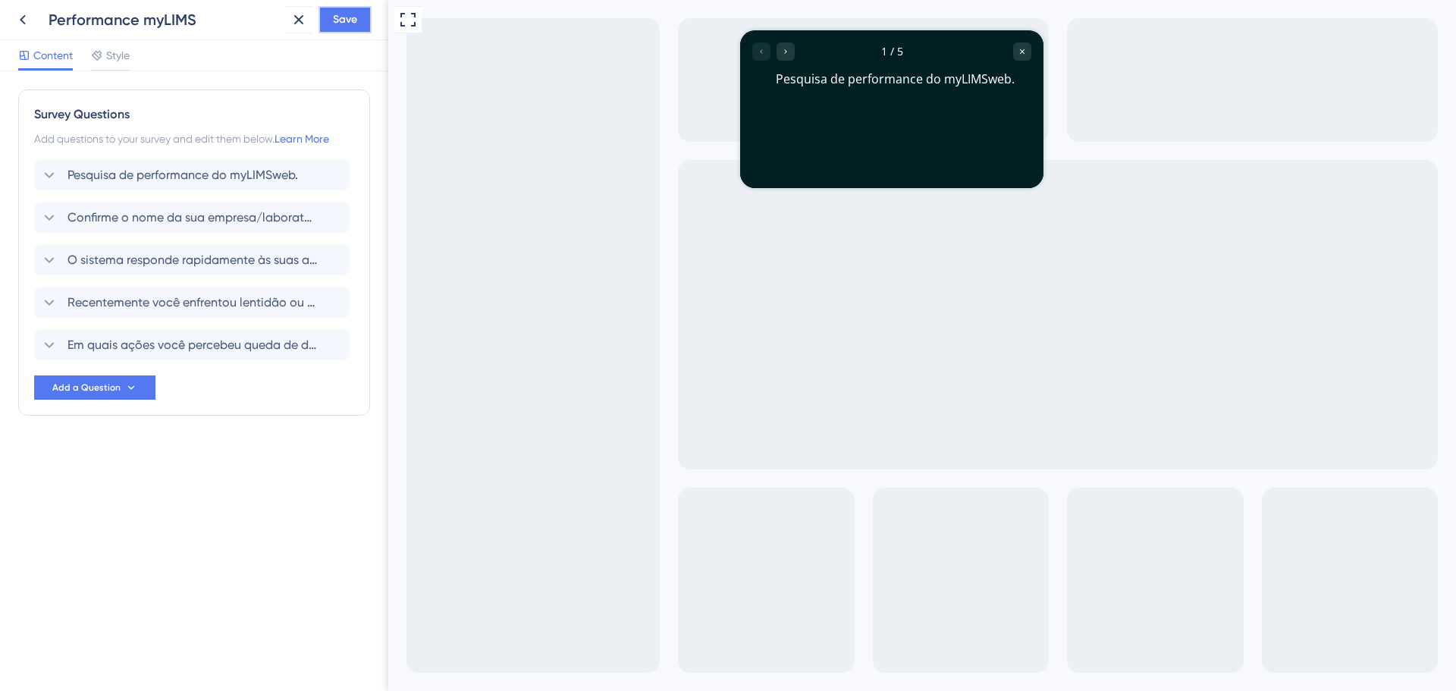
click at [364, 20] on button "Save" at bounding box center [344, 19] width 53 height 27
click at [291, 34] on icon at bounding box center [288, 27] width 15 height 15
click at [29, 22] on icon at bounding box center [23, 20] width 18 height 18
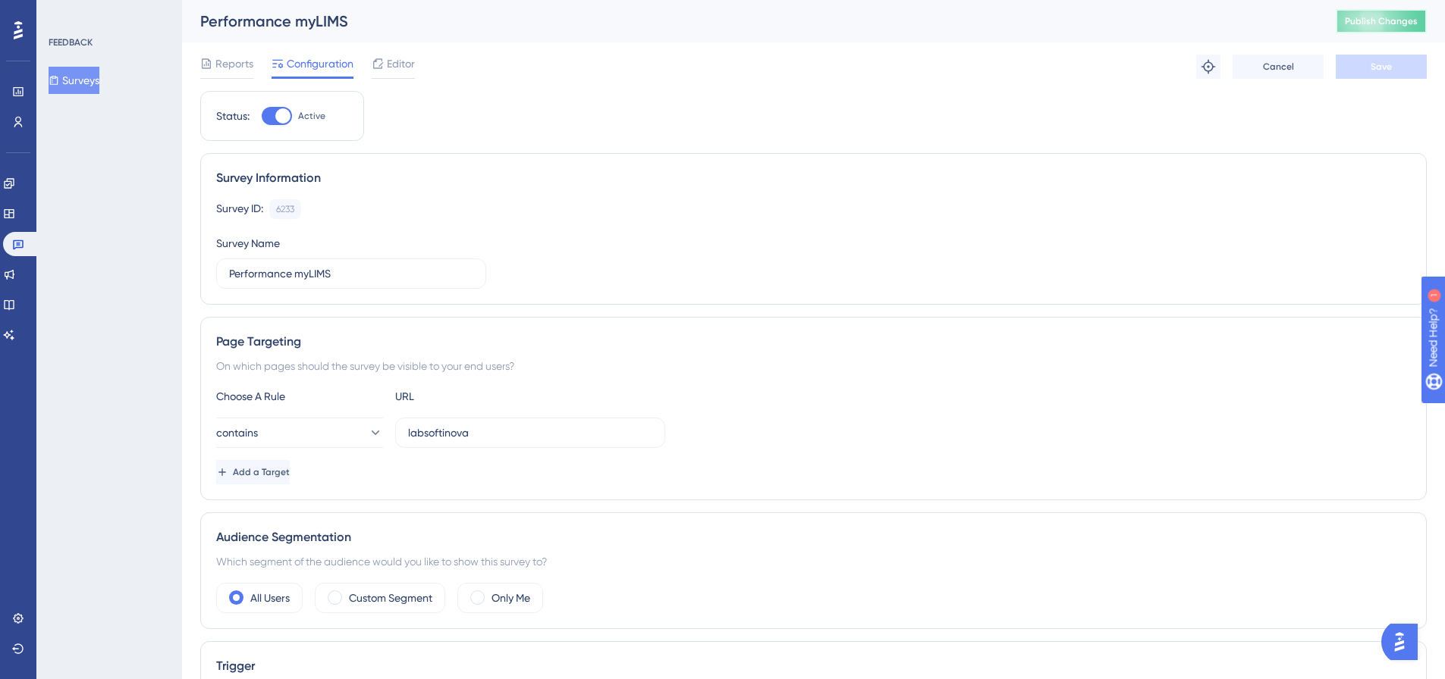
click at [1379, 31] on button "Publish Changes" at bounding box center [1380, 21] width 91 height 24
click at [231, 66] on span "Reports" at bounding box center [234, 64] width 38 height 18
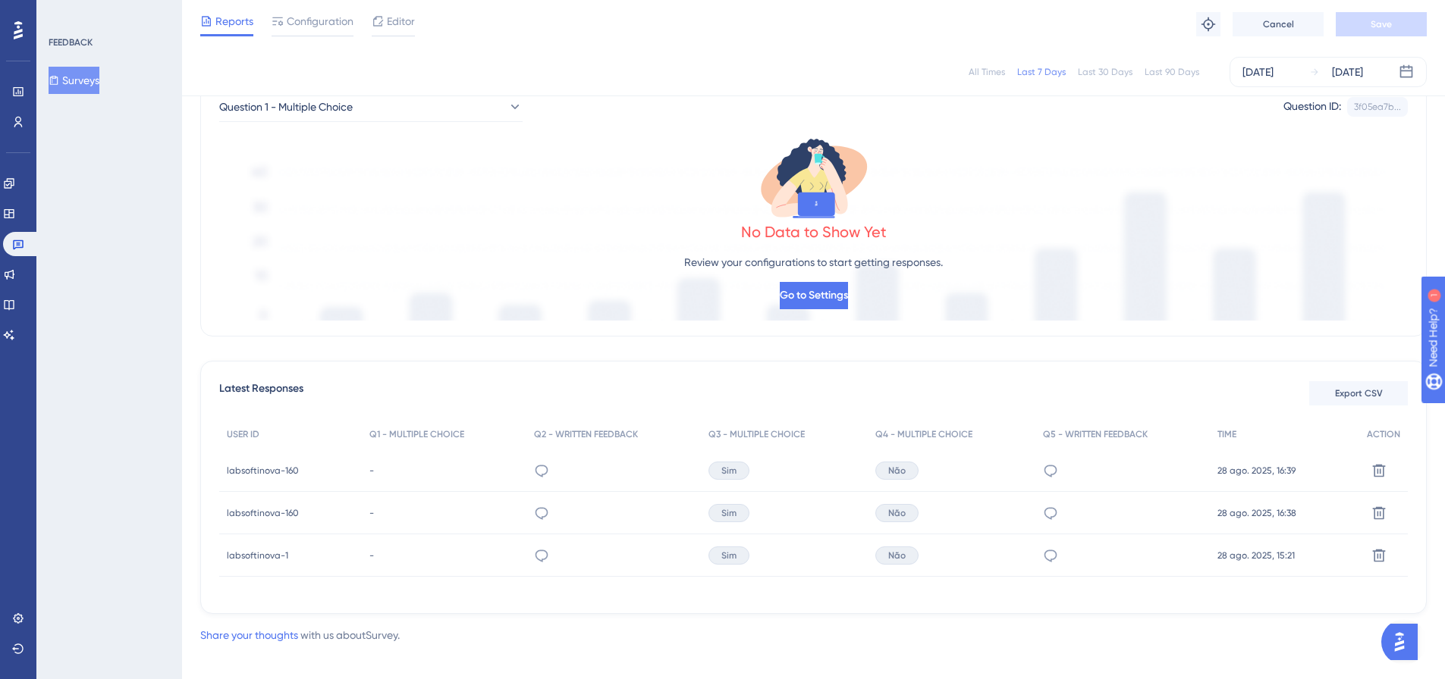
scroll to position [177, 0]
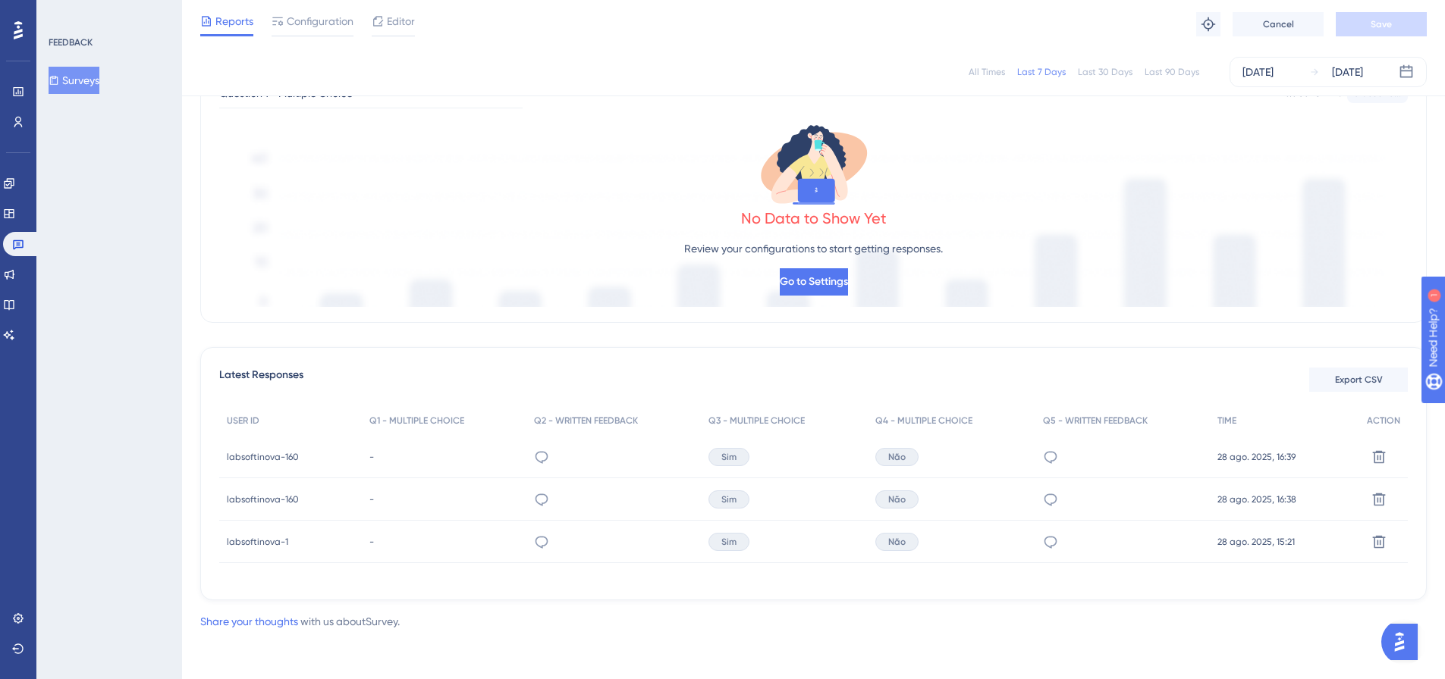
click at [743, 393] on div "Latest Responses Export CSV" at bounding box center [813, 379] width 1188 height 27
click at [1327, 386] on button "Export CSV" at bounding box center [1358, 380] width 99 height 24
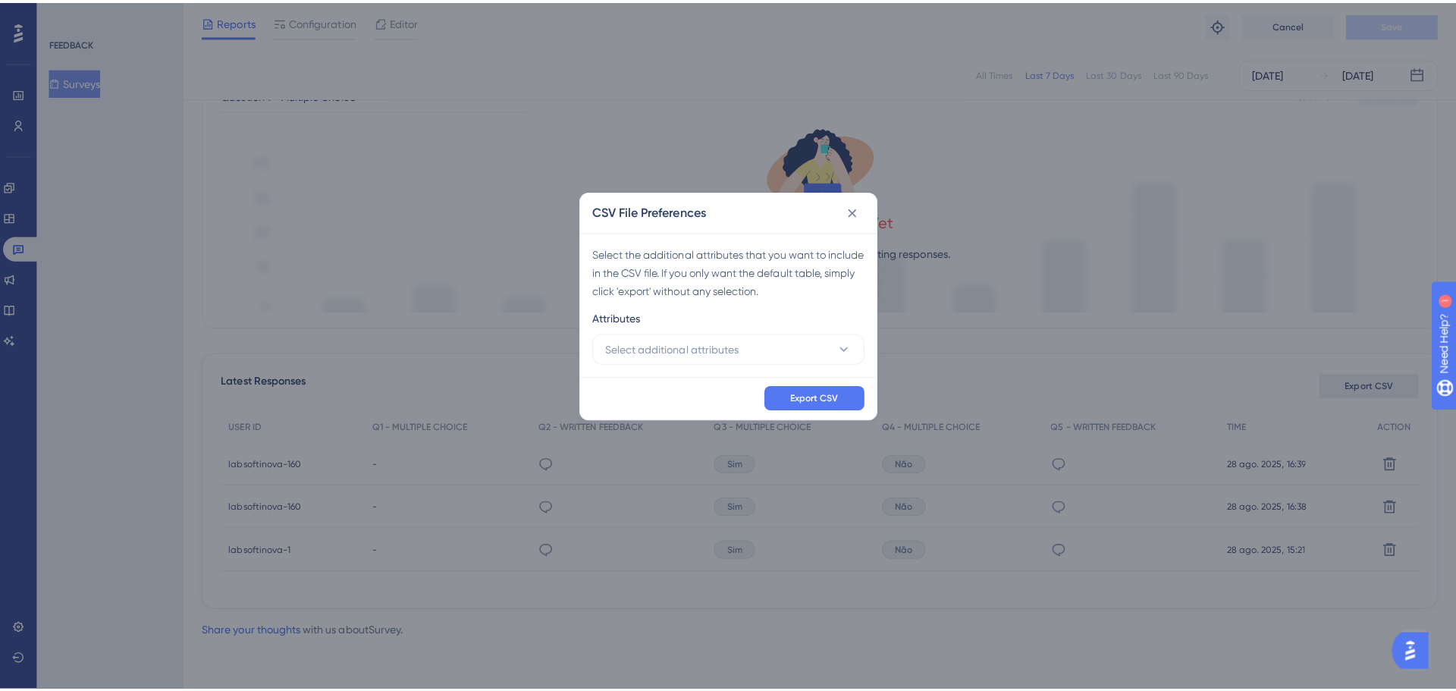
scroll to position [166, 0]
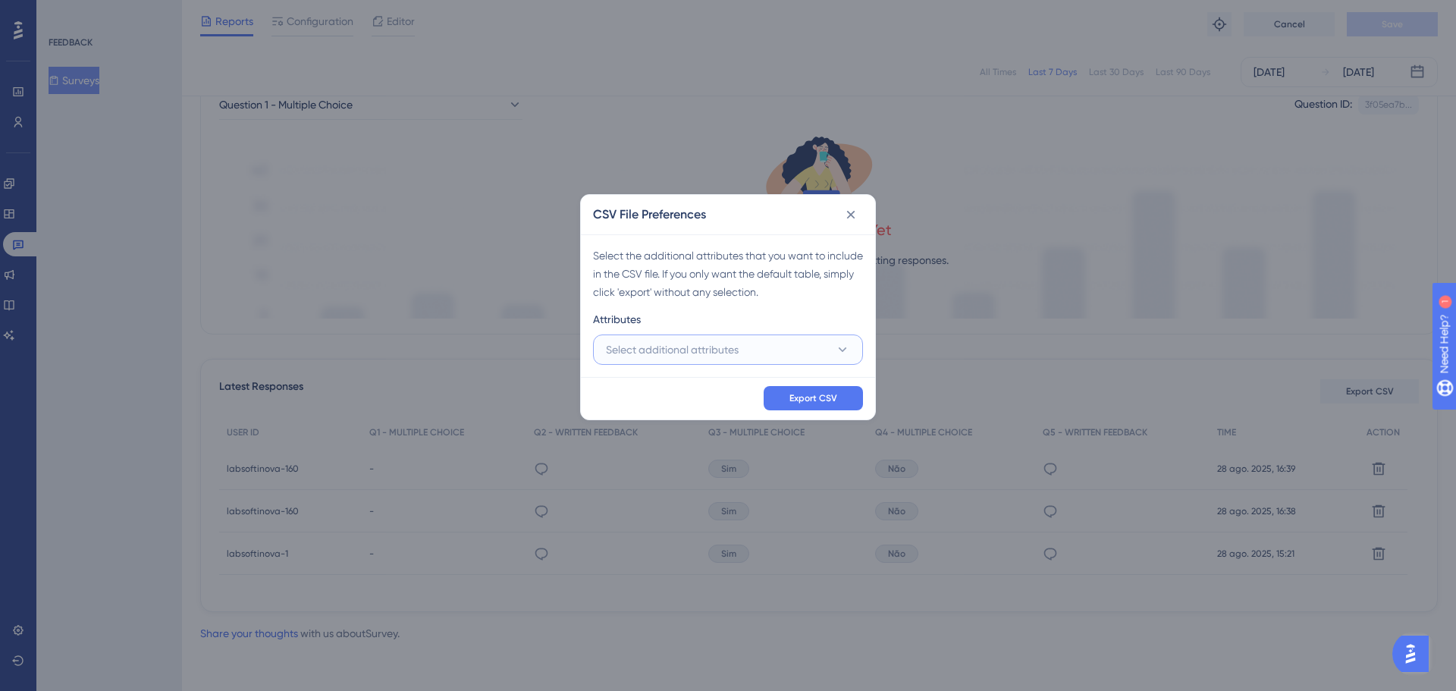
click at [705, 356] on span "Select additional attributes" at bounding box center [672, 349] width 133 height 18
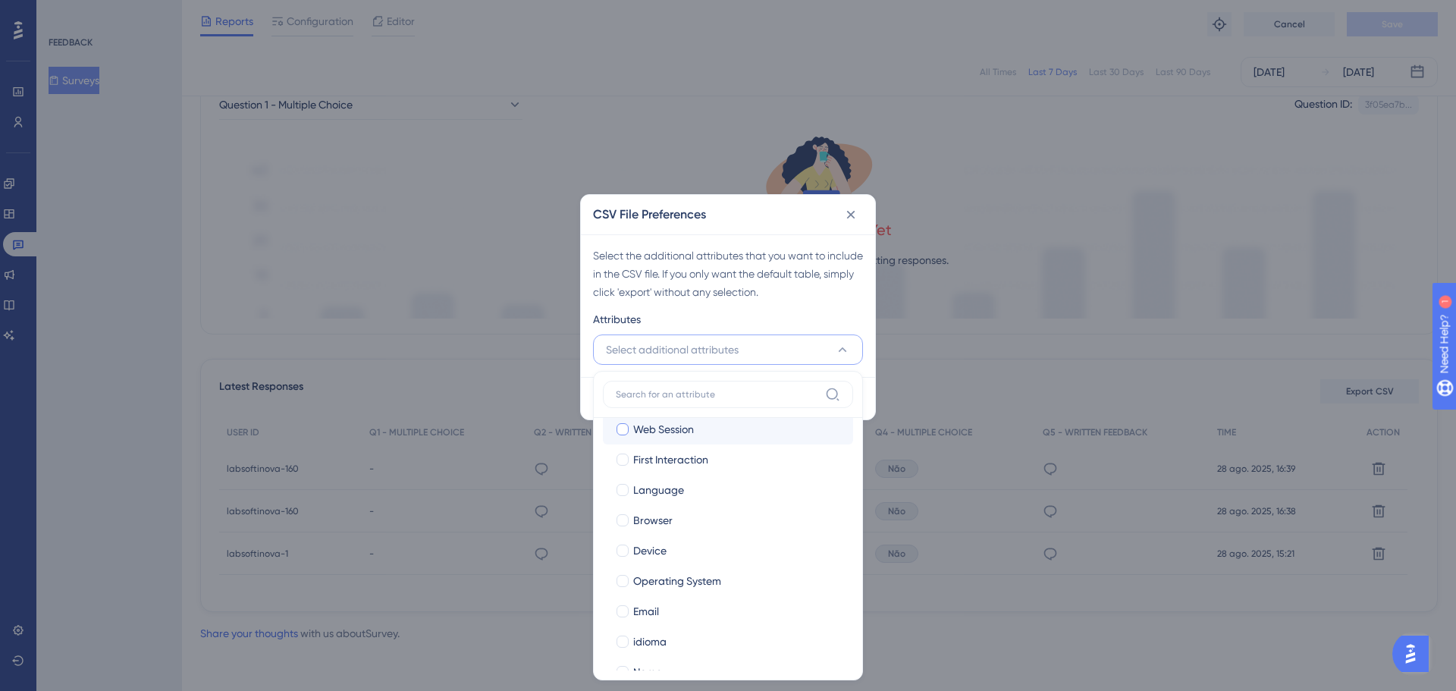
scroll to position [129, 0]
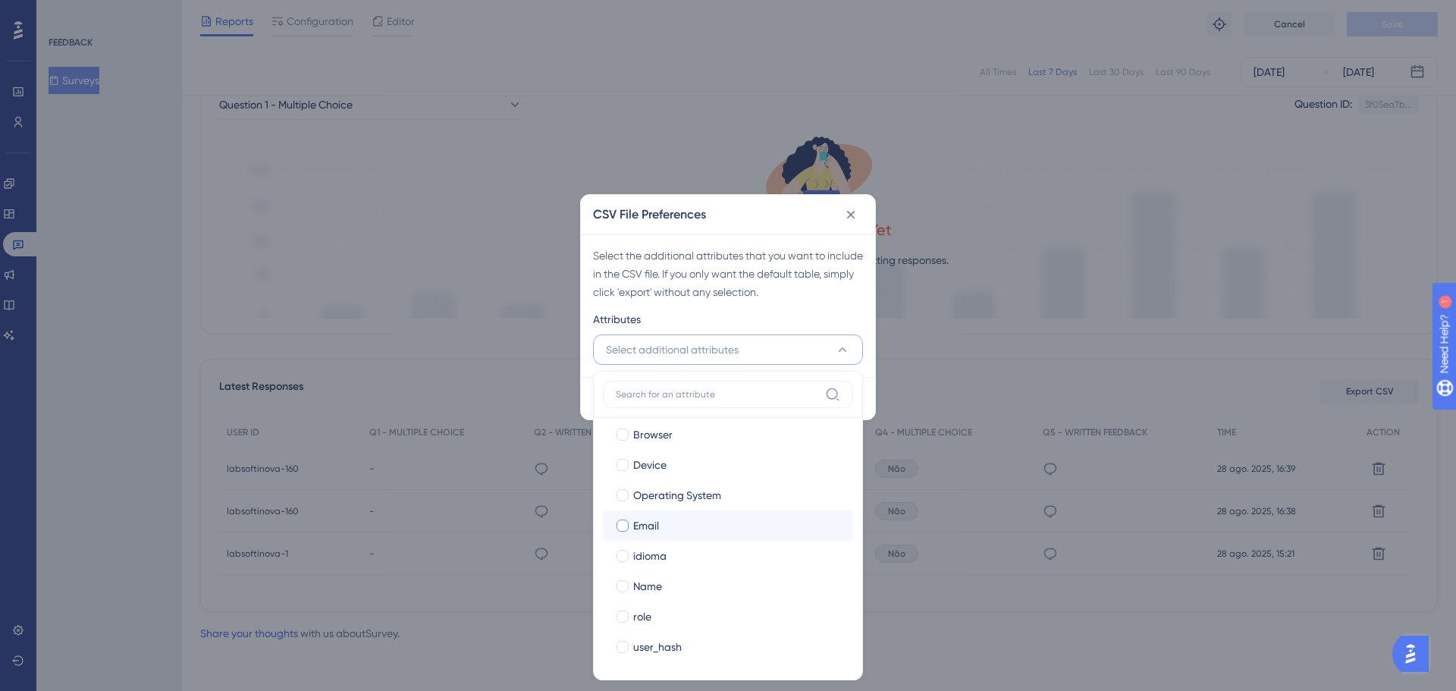
click at [619, 520] on div at bounding box center [623, 525] width 12 height 12
checkbox input "true"
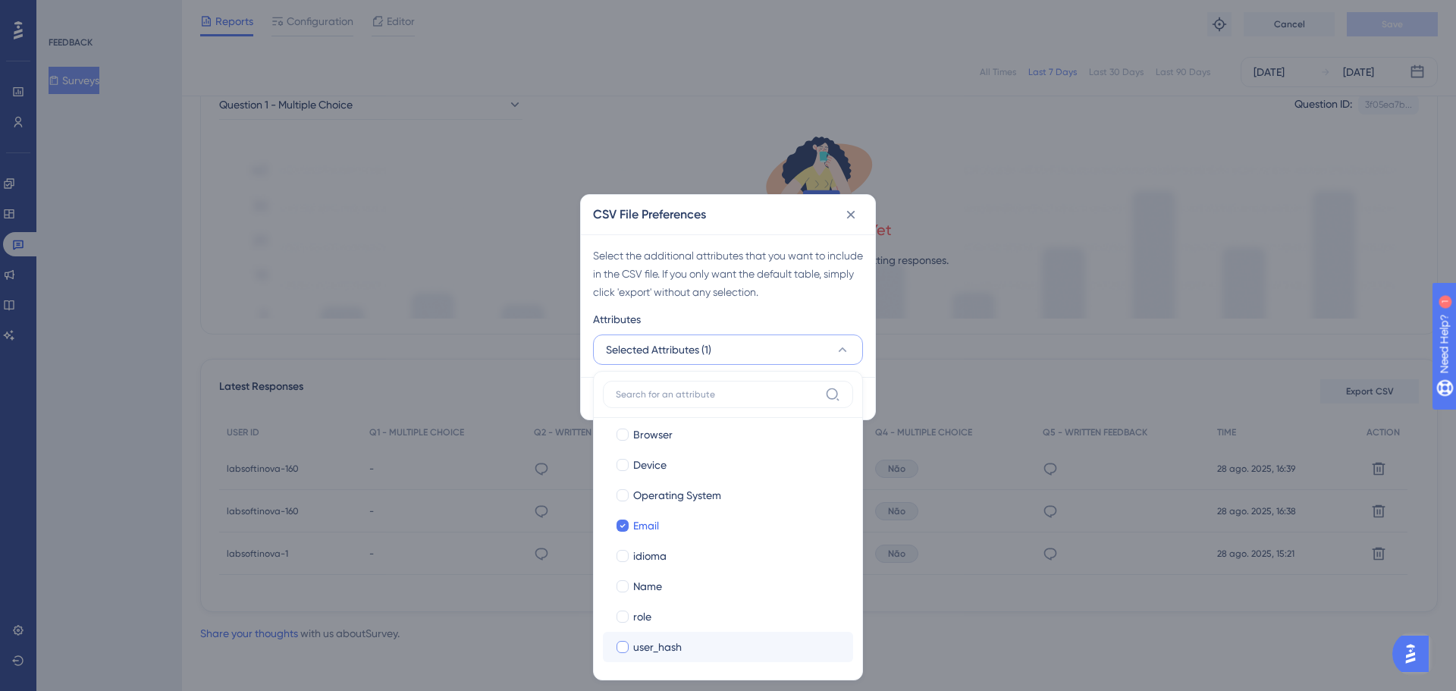
click at [624, 648] on div at bounding box center [623, 647] width 12 height 12
checkbox input "true"
click at [624, 585] on div at bounding box center [623, 586] width 12 height 12
checkbox input "true"
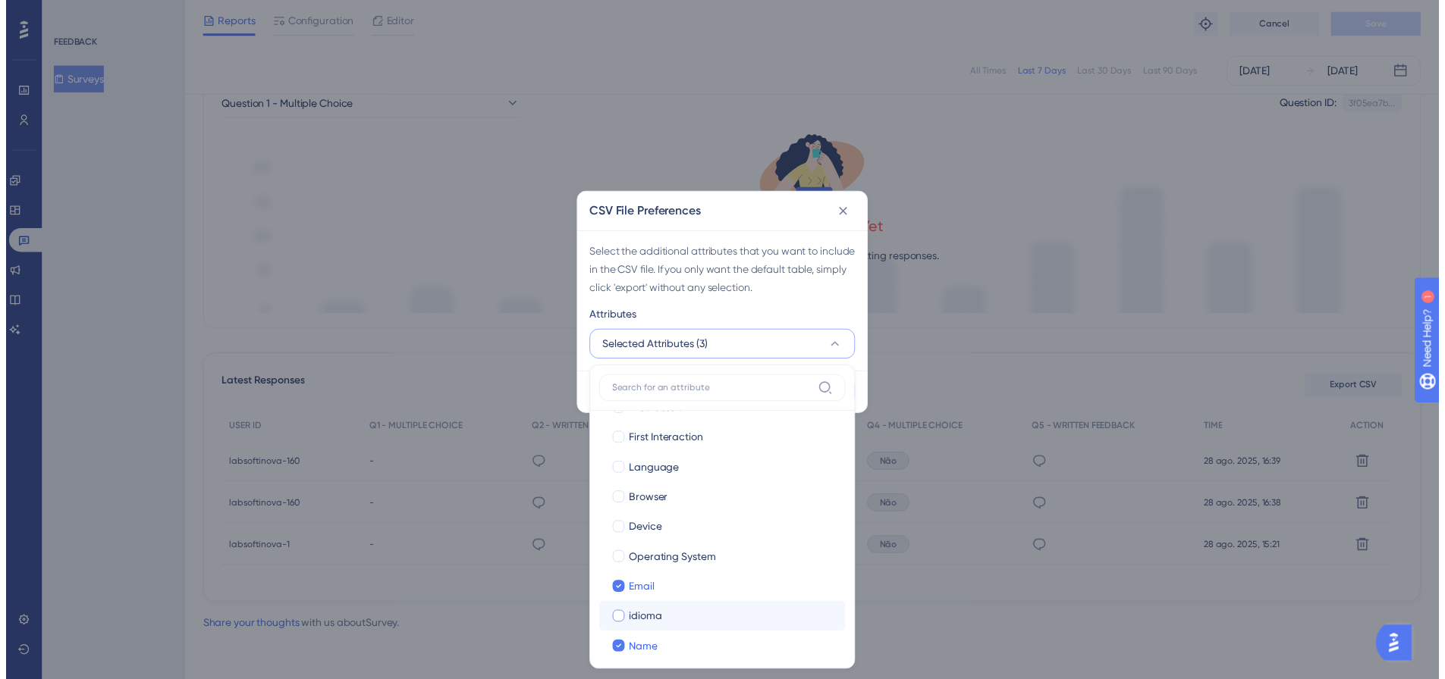
scroll to position [0, 0]
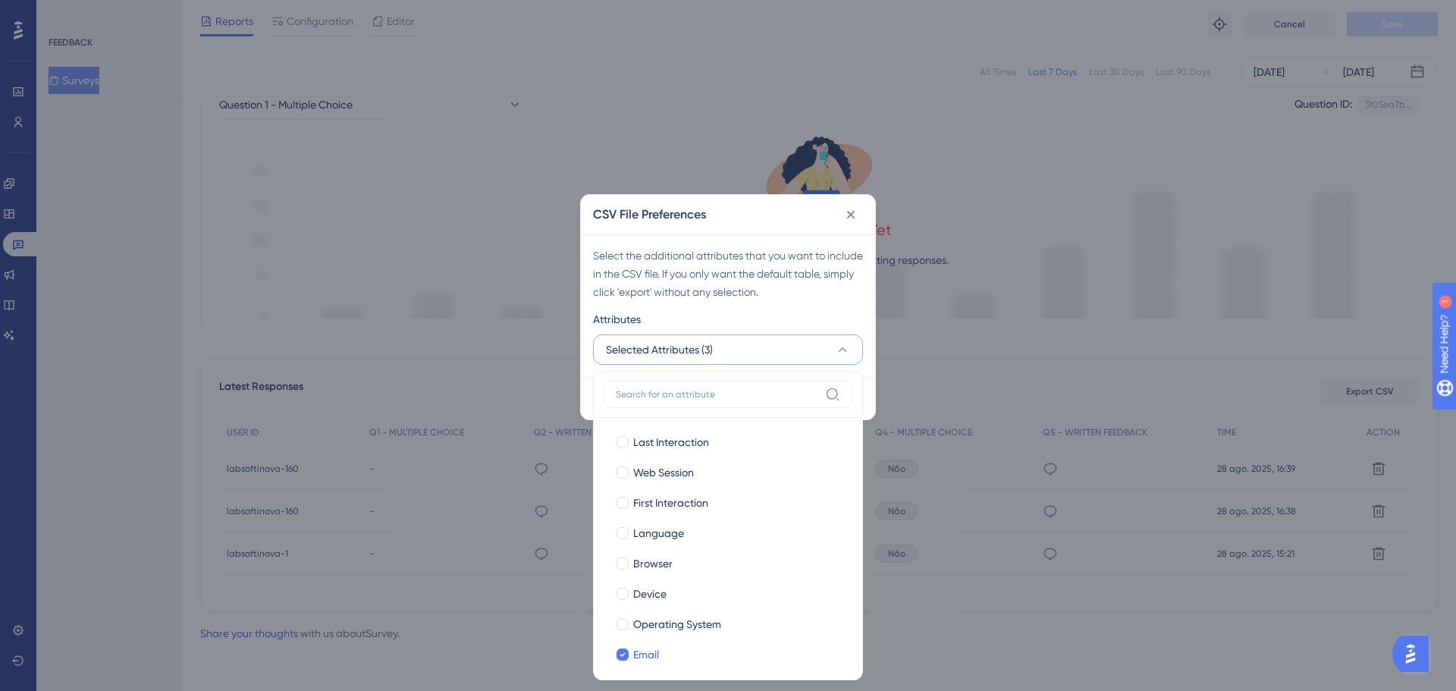
click at [758, 320] on div "Attributes" at bounding box center [728, 322] width 270 height 24
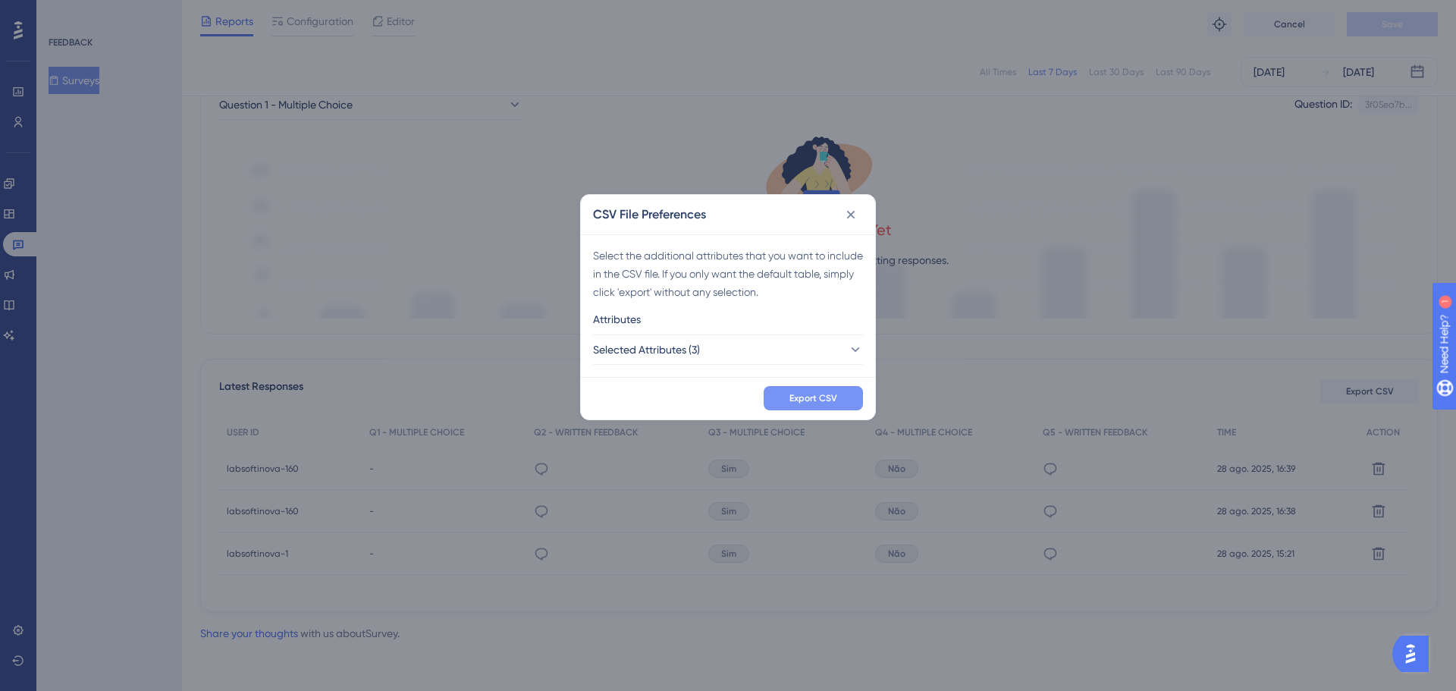
click at [794, 390] on button "Export CSV" at bounding box center [813, 398] width 99 height 24
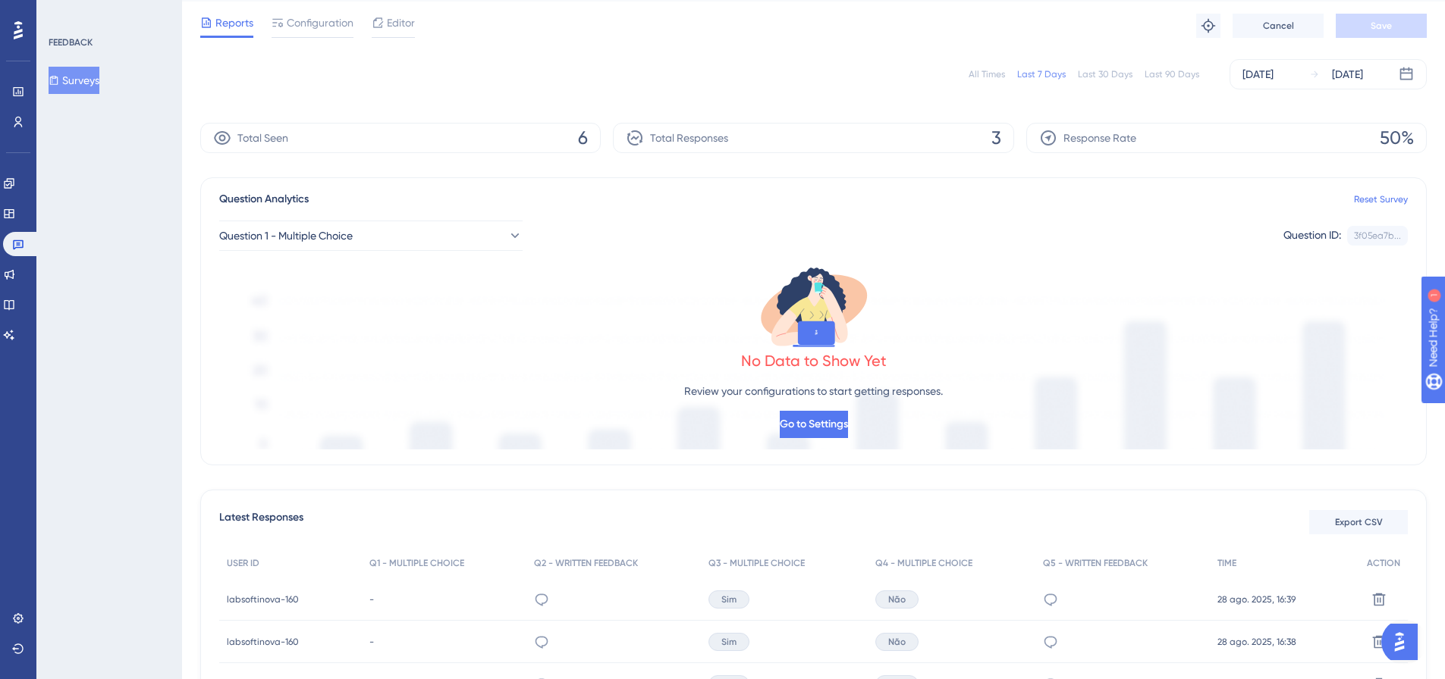
scroll to position [76, 0]
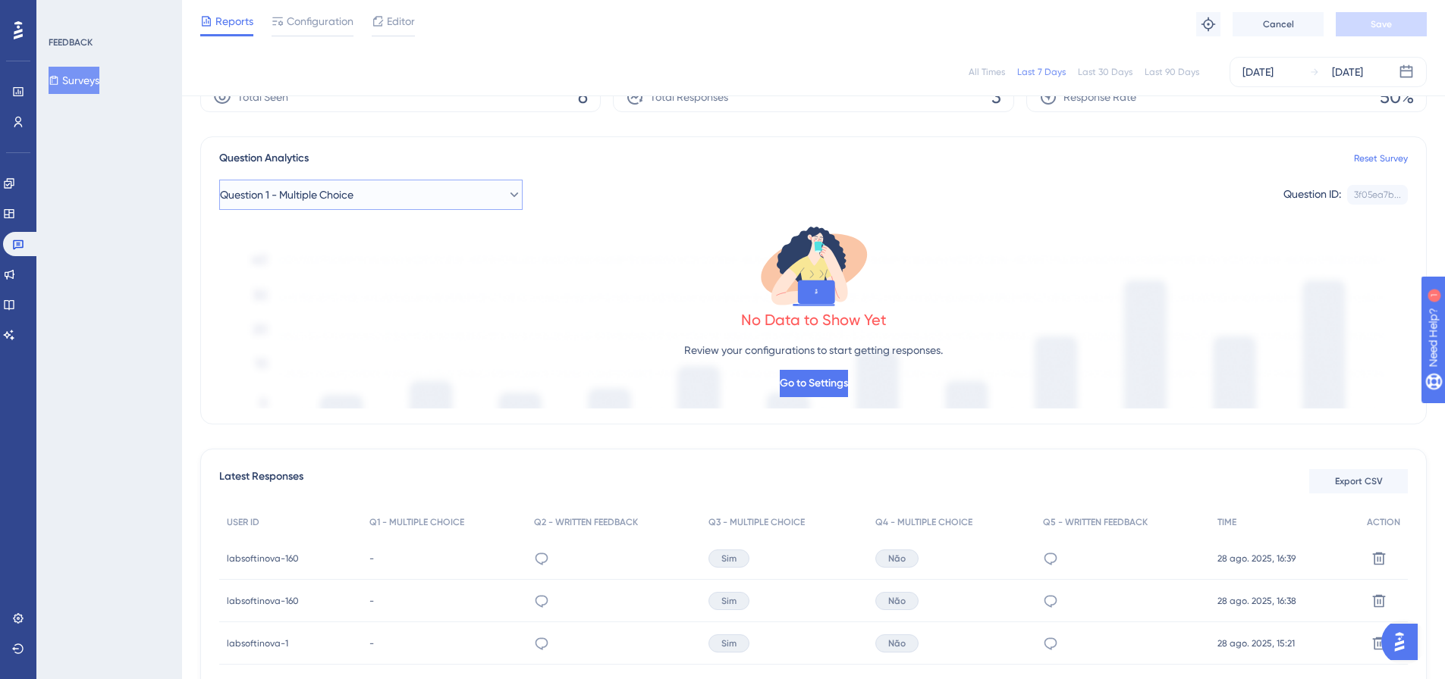
click at [507, 201] on icon at bounding box center [514, 194] width 15 height 15
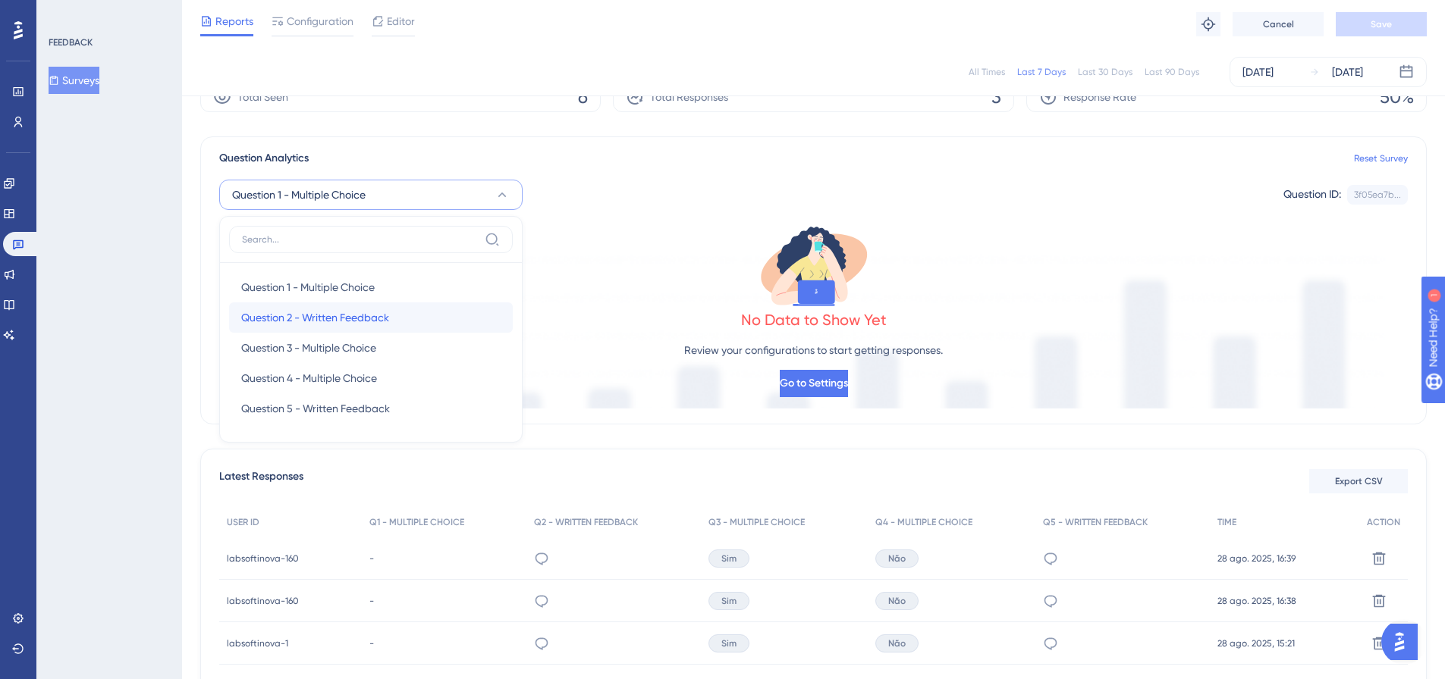
click at [366, 303] on div "Question 2 - Written Feedback Question 2 - Written Feedback" at bounding box center [370, 318] width 259 height 30
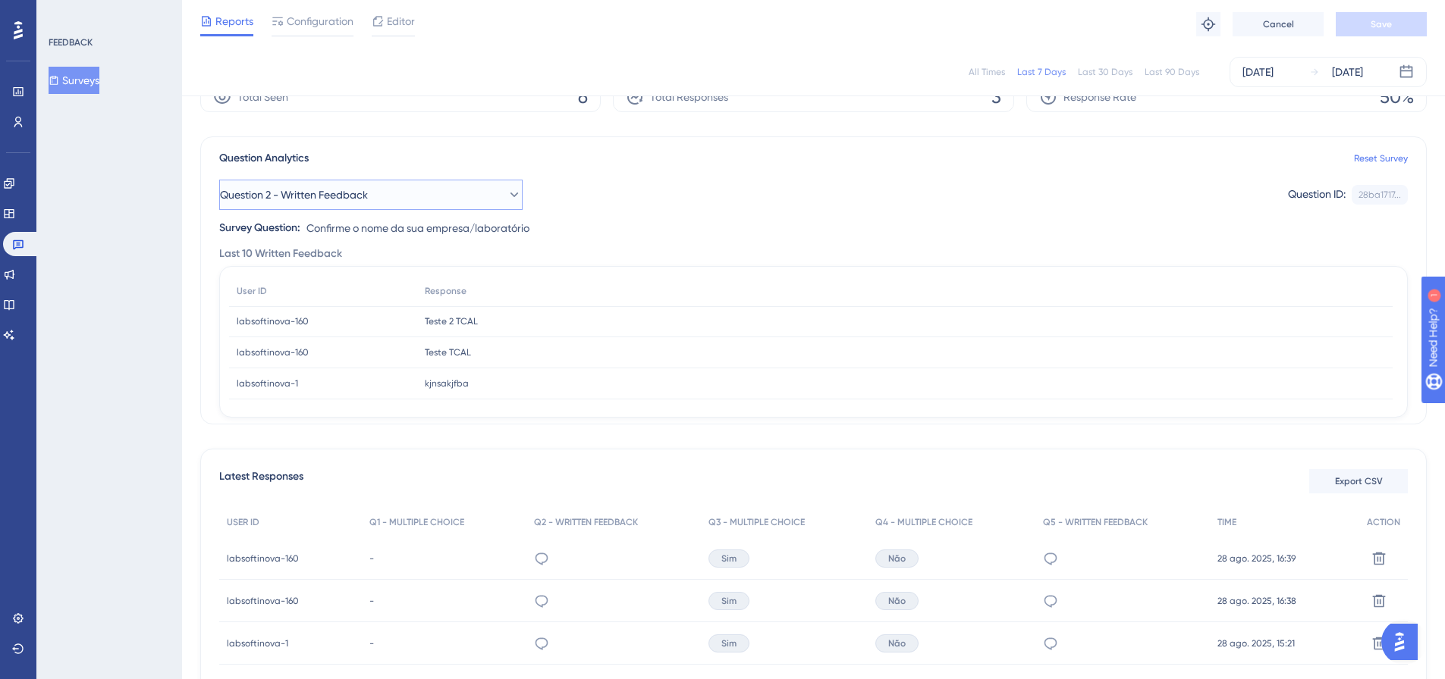
click at [510, 195] on icon at bounding box center [514, 195] width 8 height 5
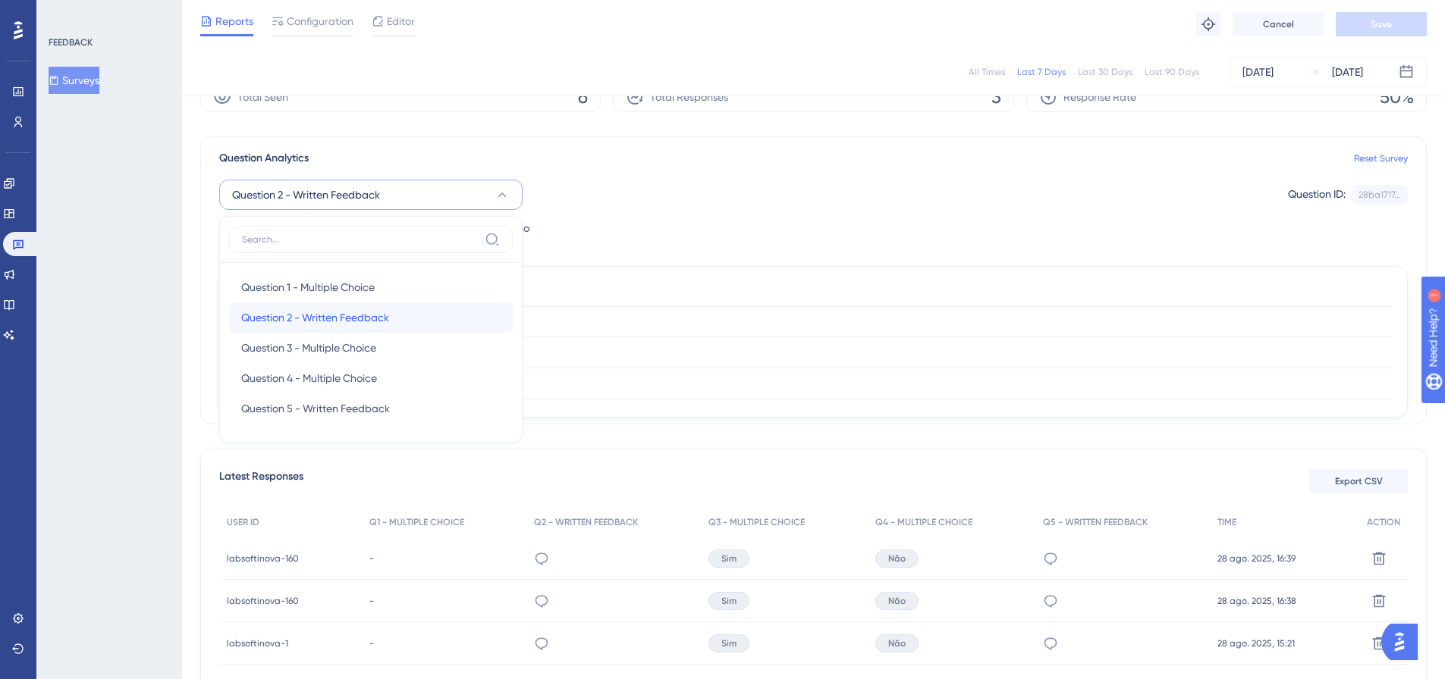
click at [368, 315] on span "Question 2 - Written Feedback" at bounding box center [315, 318] width 148 height 18
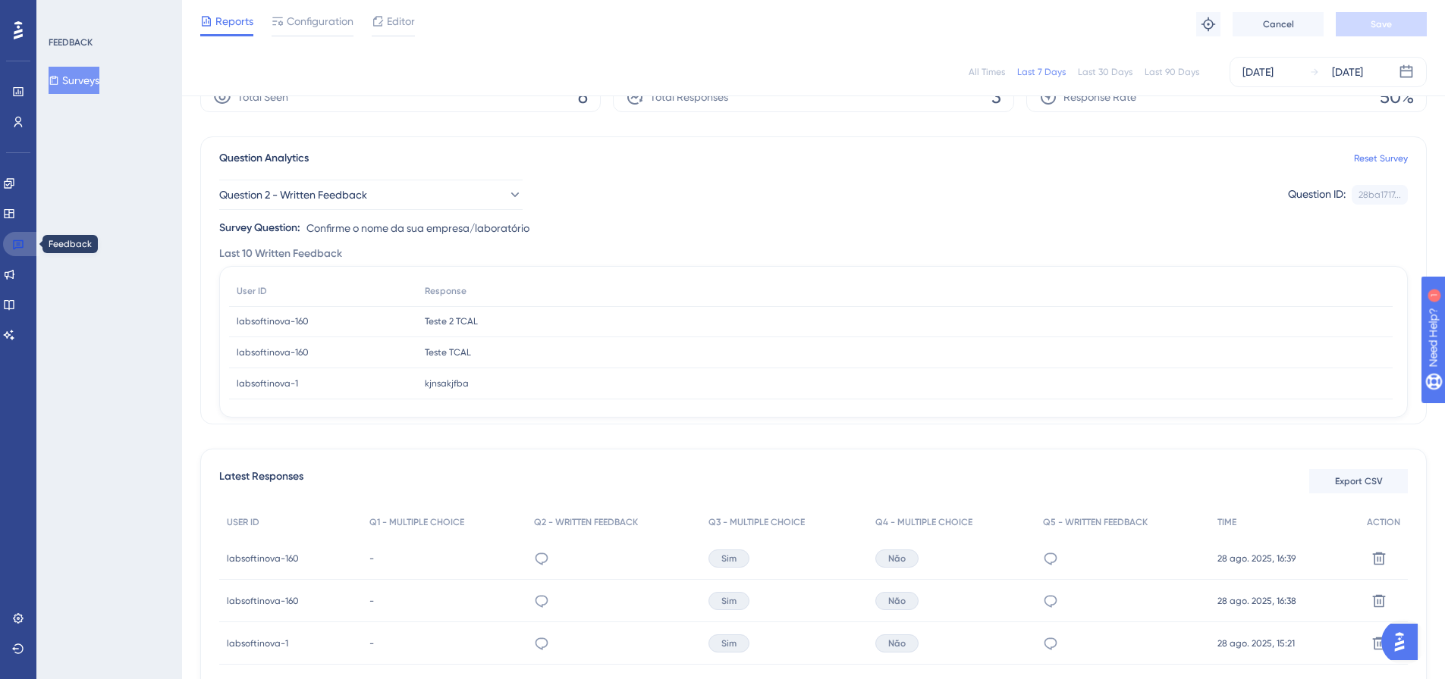
click at [22, 237] on link at bounding box center [21, 244] width 36 height 24
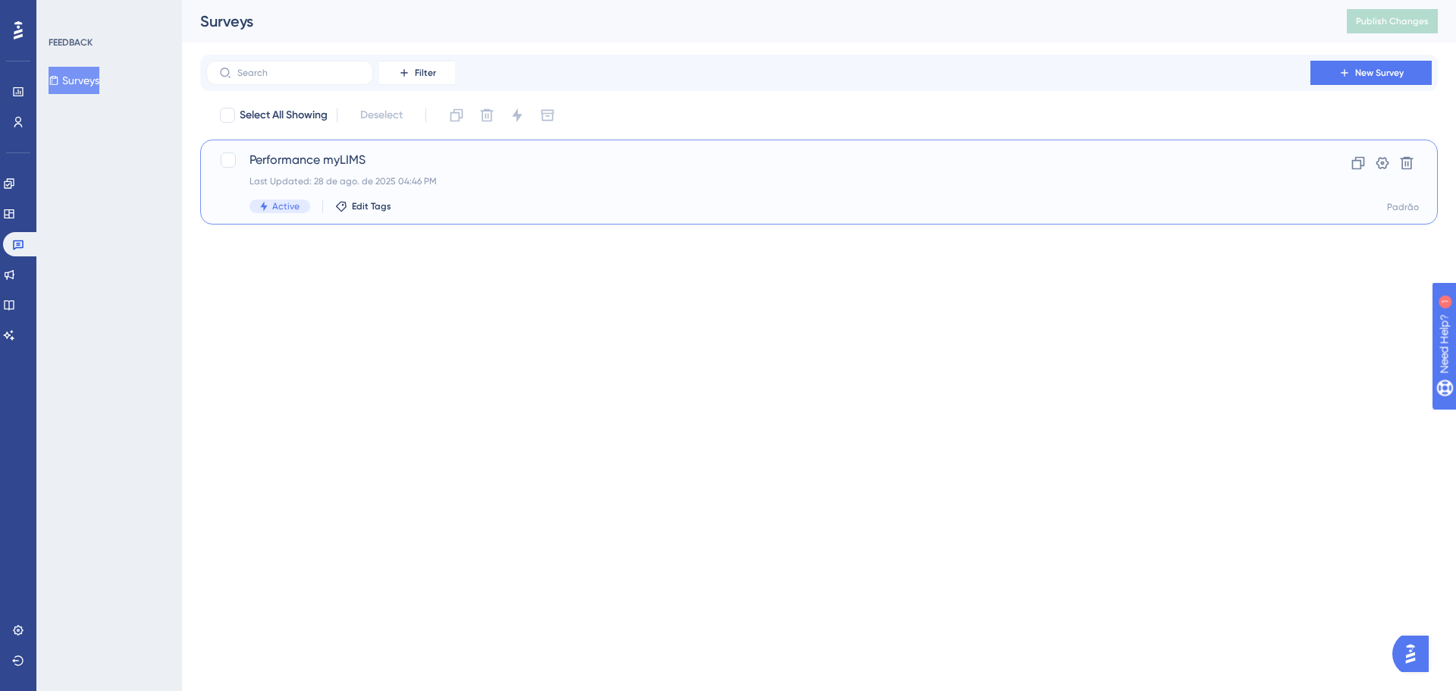
click at [400, 175] on div "Last Updated: 28 de ago. de 2025 04:46 PM" at bounding box center [758, 181] width 1018 height 12
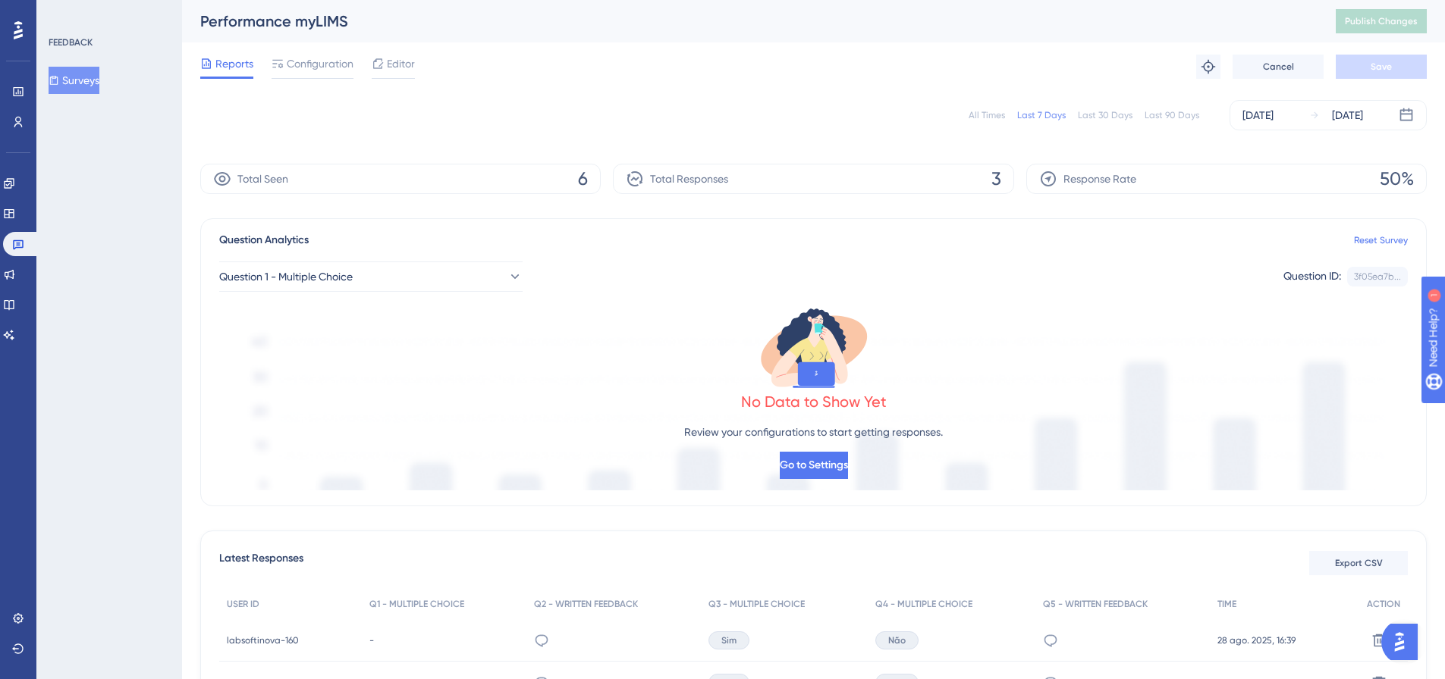
click at [400, 71] on span "Editor" at bounding box center [401, 64] width 28 height 18
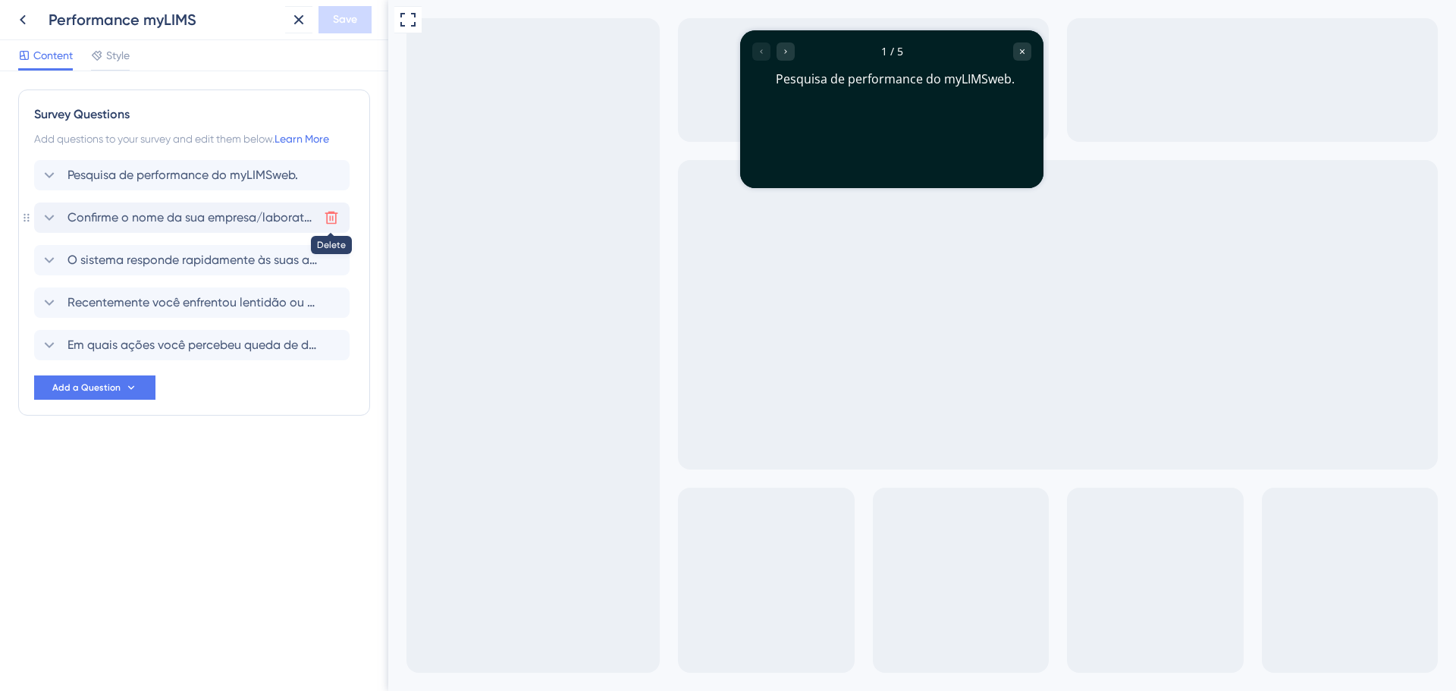
click at [334, 213] on icon at bounding box center [331, 218] width 13 height 13
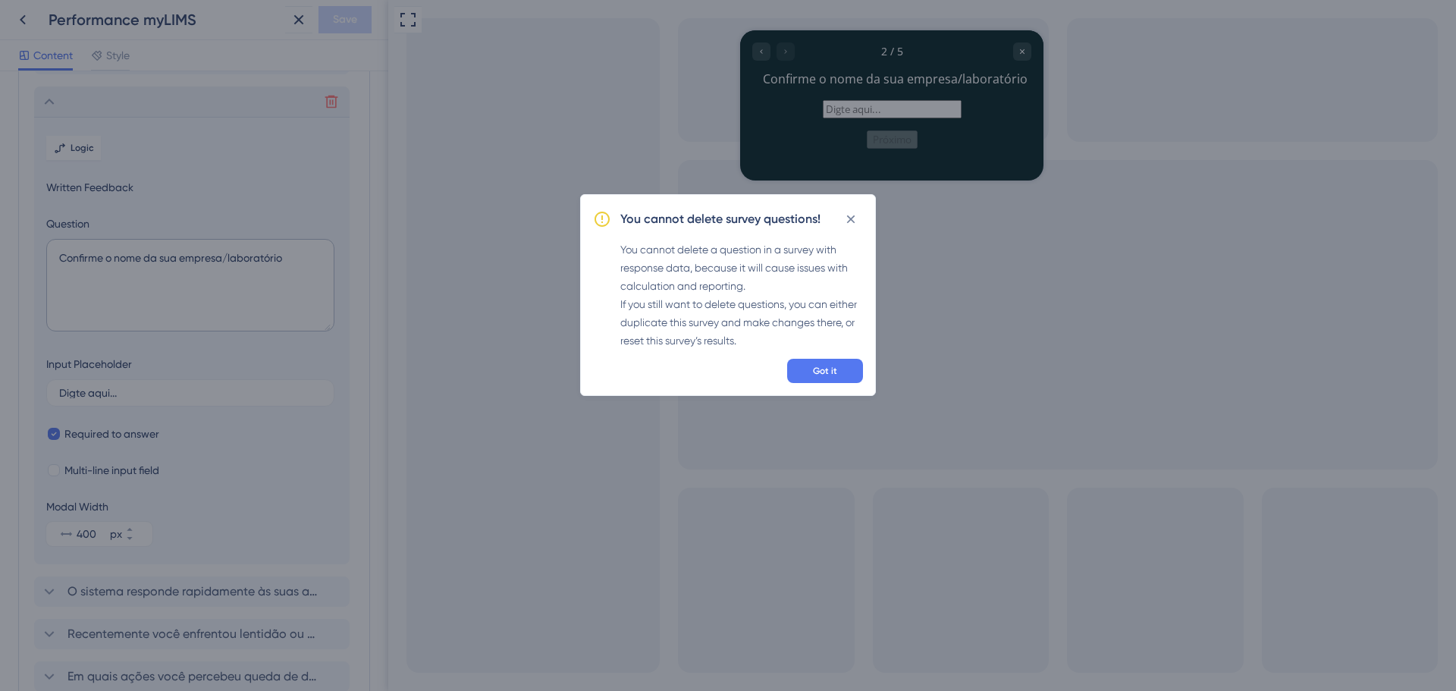
scroll to position [131, 0]
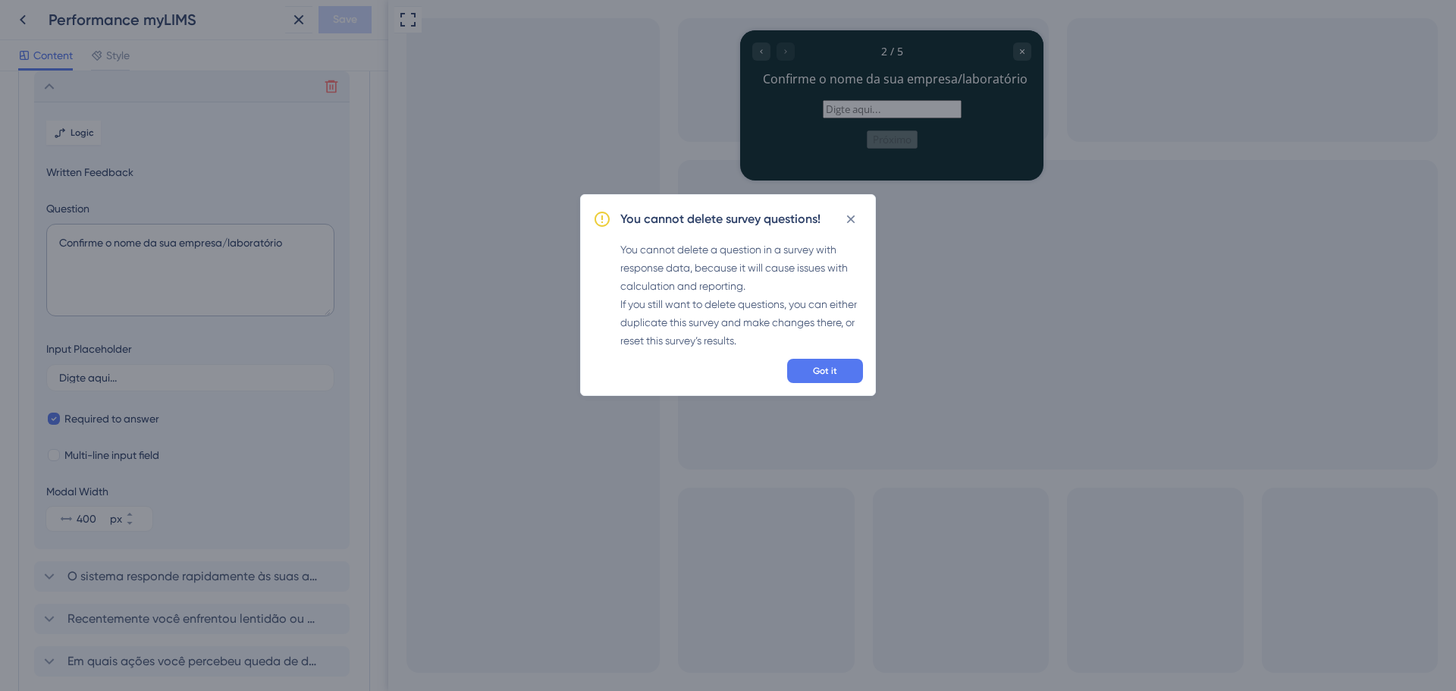
click at [824, 357] on div "You cannot delete survey questions! You cannot delete a question in a survey wi…" at bounding box center [728, 295] width 296 height 202
click at [833, 368] on span "Got it" at bounding box center [825, 371] width 24 height 12
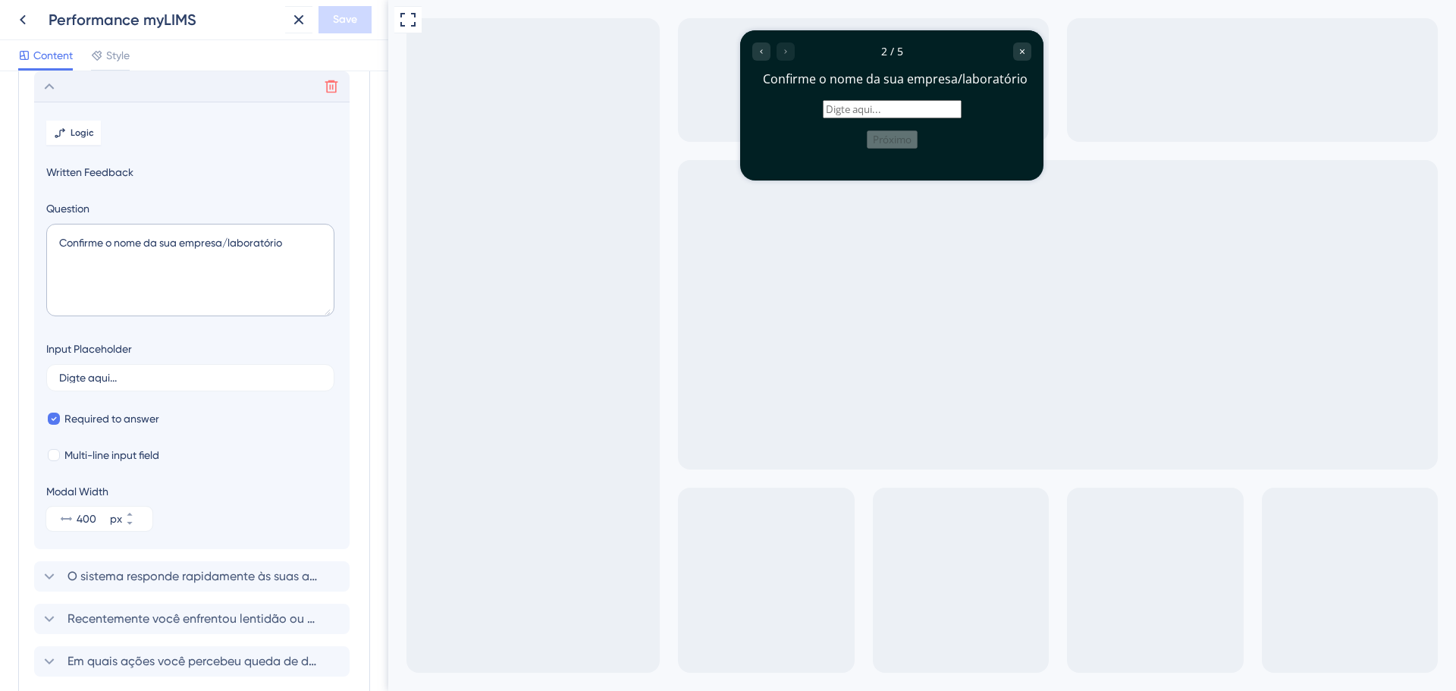
click at [43, 90] on icon at bounding box center [49, 86] width 18 height 18
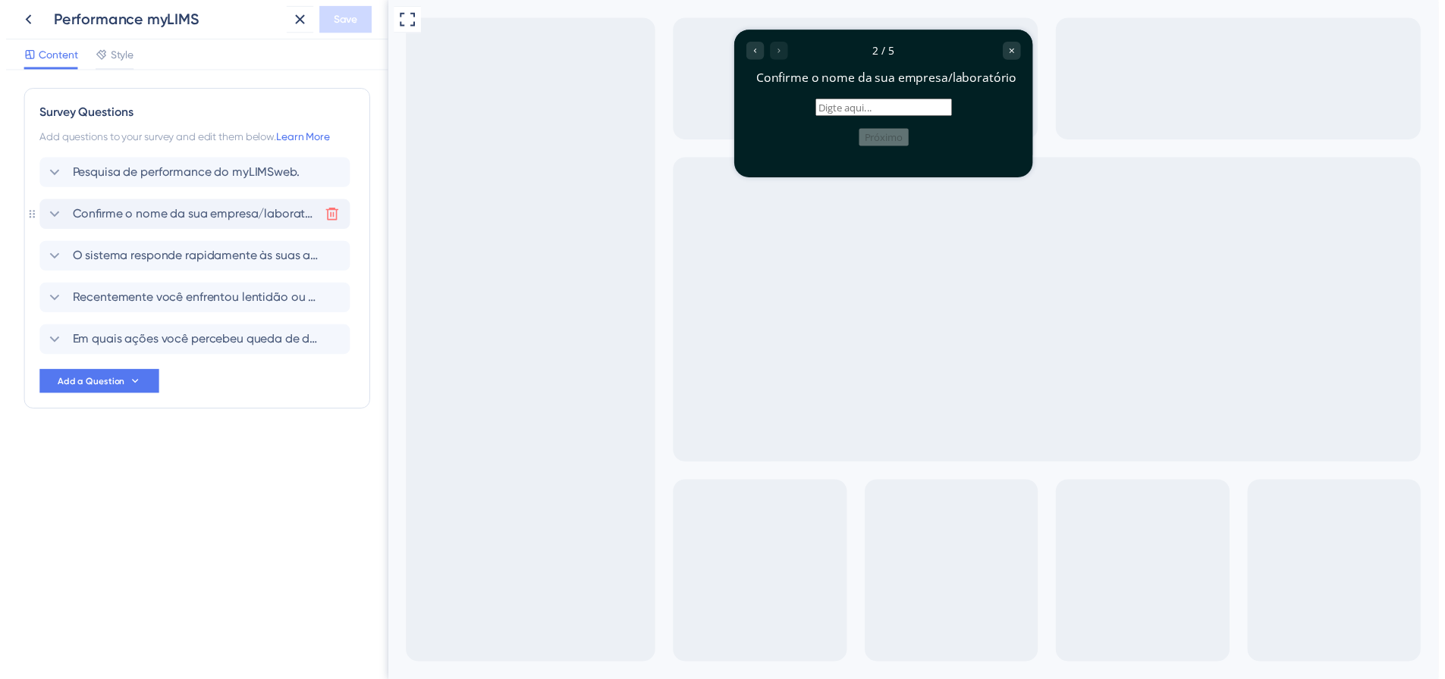
scroll to position [0, 0]
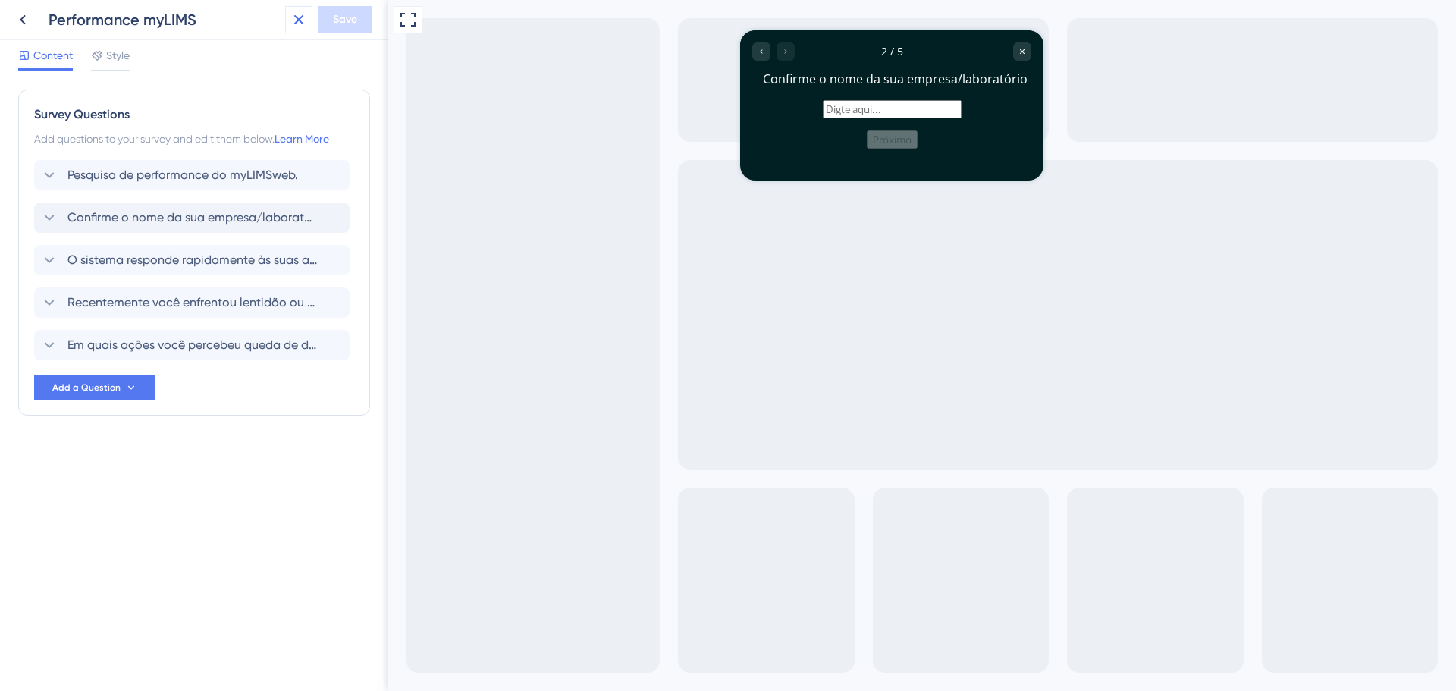
click at [291, 16] on icon at bounding box center [299, 20] width 18 height 18
